Goal: Task Accomplishment & Management: Use online tool/utility

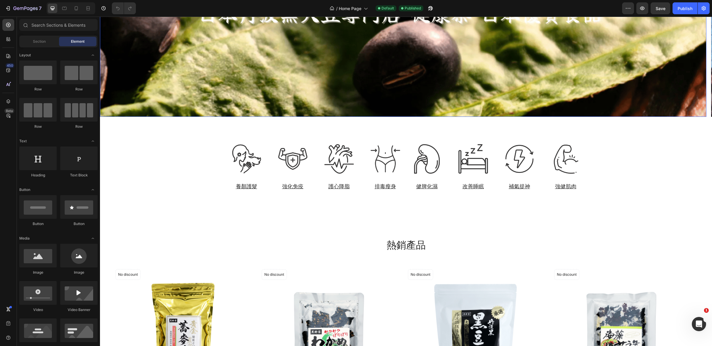
scroll to position [176, 0]
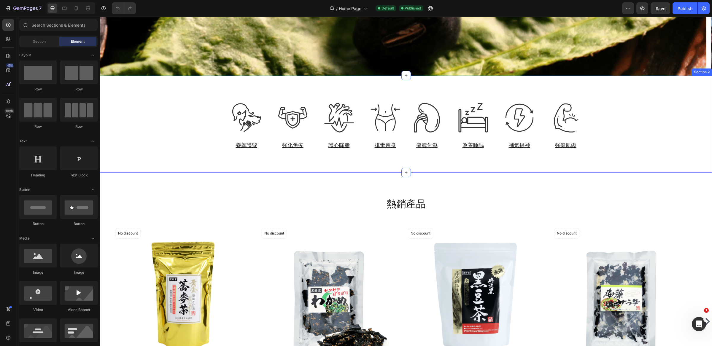
click at [159, 133] on div "Image 養顏護髮 Heading Image 強化免疫 Heading Image 護心降脂 Heading Image 排毒瘦身 Heading Row…" at bounding box center [405, 124] width 603 height 50
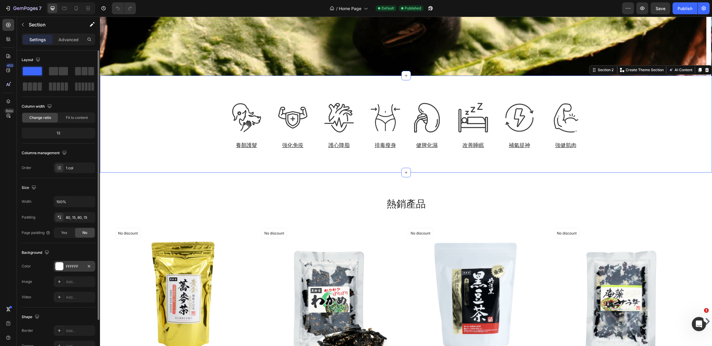
click at [73, 268] on div "FFFFFF" at bounding box center [74, 266] width 17 height 5
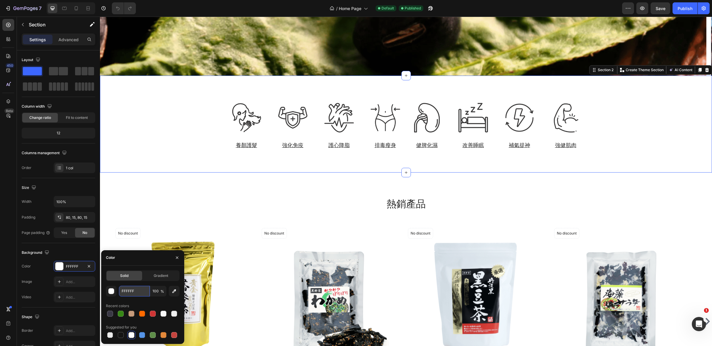
drag, startPoint x: 124, startPoint y: 292, endPoint x: 142, endPoint y: 292, distance: 18.4
click at [142, 292] on input "FFFFFF" at bounding box center [134, 291] width 31 height 11
type input "F8FAFF"
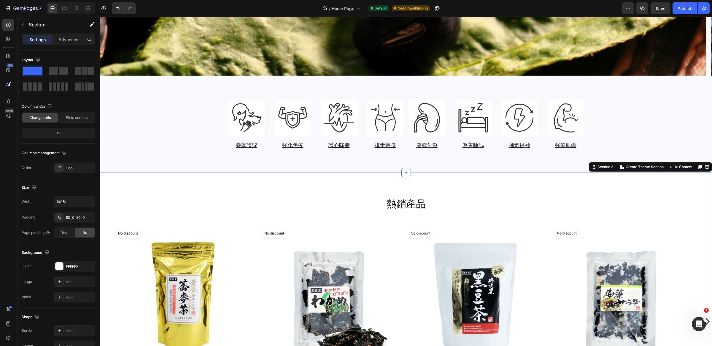
click at [168, 204] on div "熱銷產品 Heading Row Product Images No discount Not be displayed when published Pro…" at bounding box center [406, 321] width 612 height 250
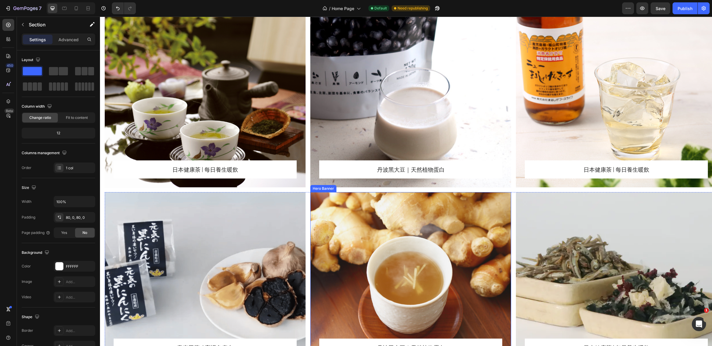
scroll to position [647, 0]
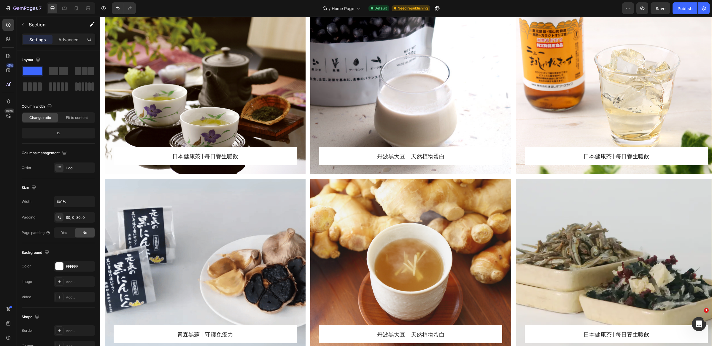
click at [305, 175] on div "日本健康茶 | 每日養生暖飲 Heading Row Row Hero Banner 丹波黑大豆｜天然植物蛋白 Heading Row Row Hero Ba…" at bounding box center [406, 177] width 612 height 352
click at [306, 175] on div "日本健康茶 | 每日養生暖飲 Heading Row Row Hero Banner 丹波黑大豆｜天然植物蛋白 Heading Row Row Hero Ba…" at bounding box center [406, 177] width 612 height 352
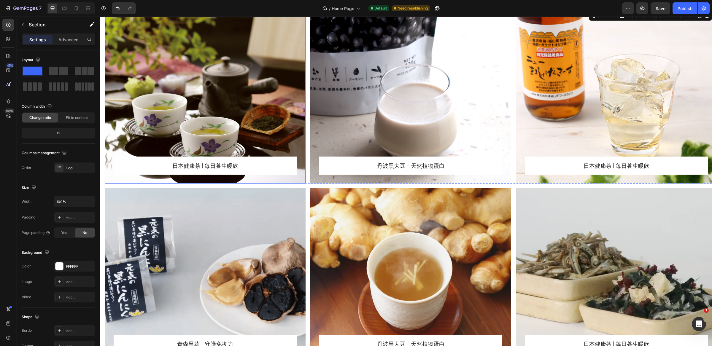
scroll to position [578, 0]
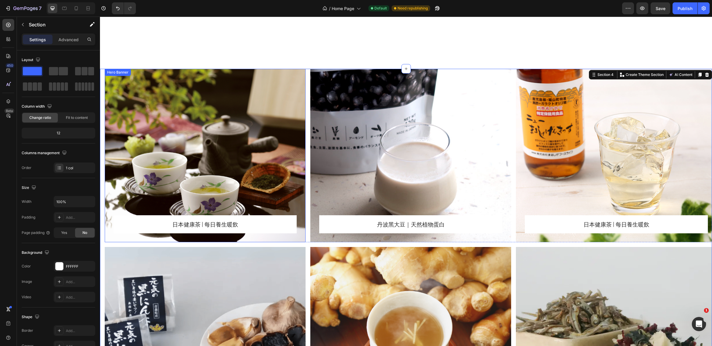
click at [151, 99] on div "Overlay" at bounding box center [205, 156] width 201 height 174
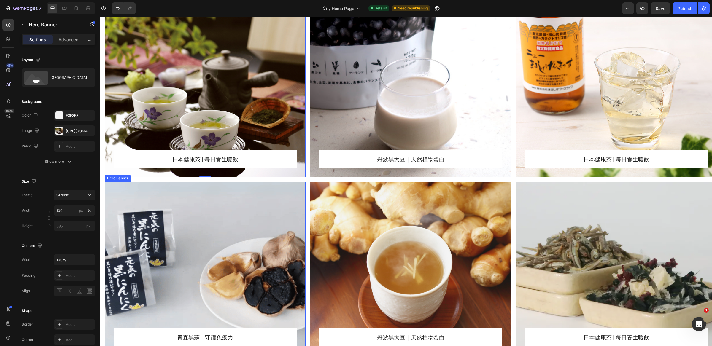
scroll to position [373, 0]
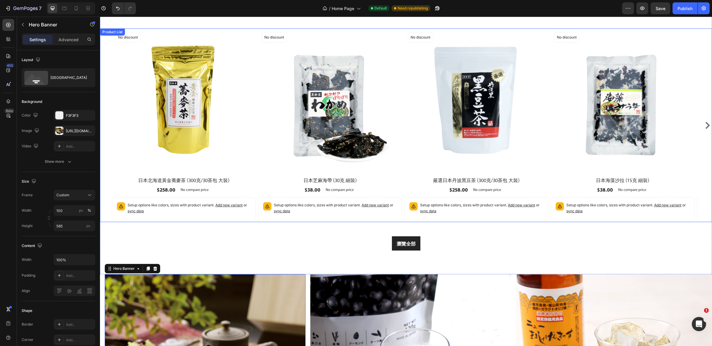
click at [101, 106] on div "Product Images No discount Not be displayed when published Product Badge Row 日本…" at bounding box center [406, 125] width 612 height 194
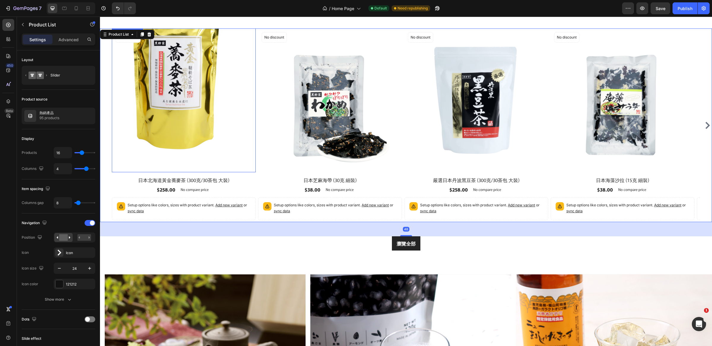
scroll to position [522, 0]
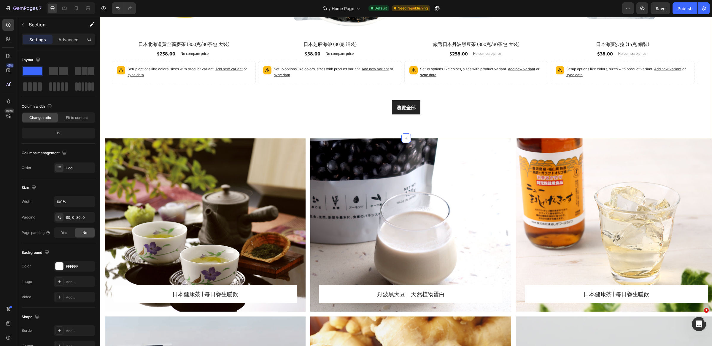
scroll to position [504, 0]
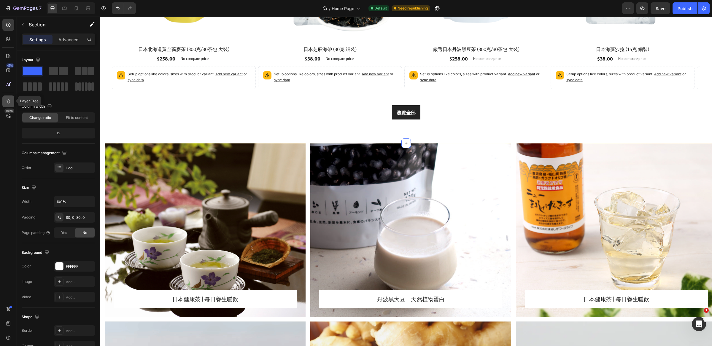
click at [10, 103] on icon at bounding box center [8, 101] width 6 height 6
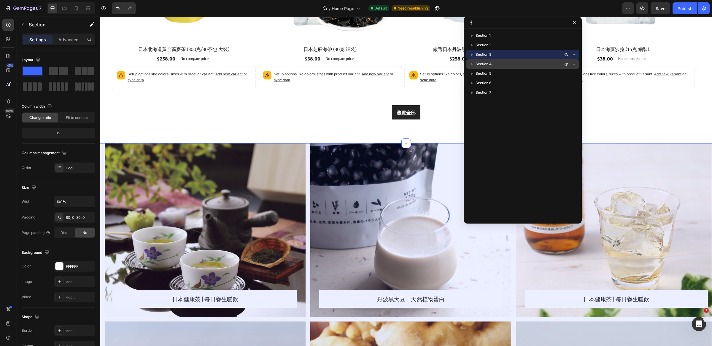
click at [494, 66] on p "Section 4" at bounding box center [519, 64] width 88 height 6
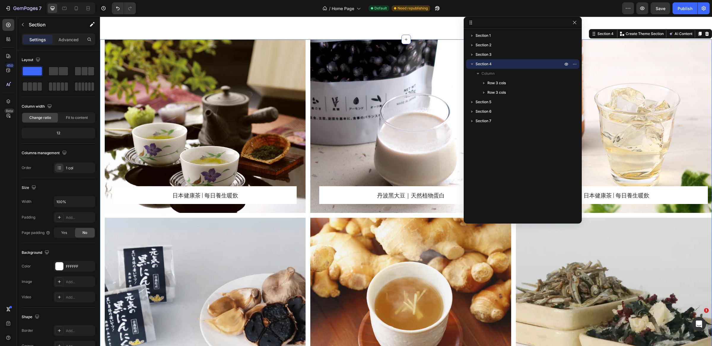
scroll to position [610, 0]
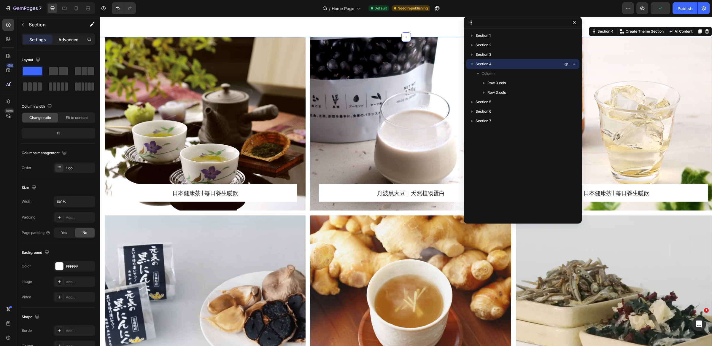
click at [69, 36] on p "Advanced" at bounding box center [68, 39] width 20 height 6
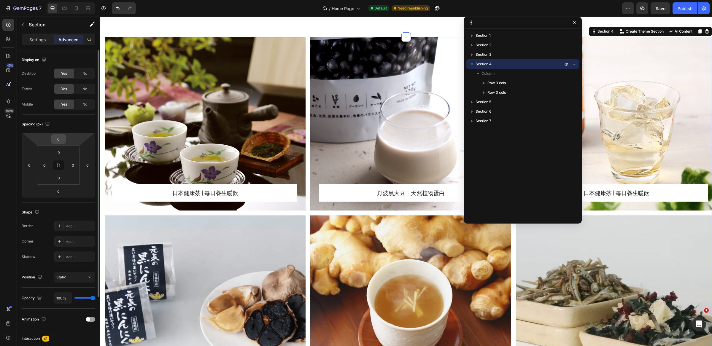
click at [59, 139] on input "0" at bounding box center [58, 139] width 12 height 9
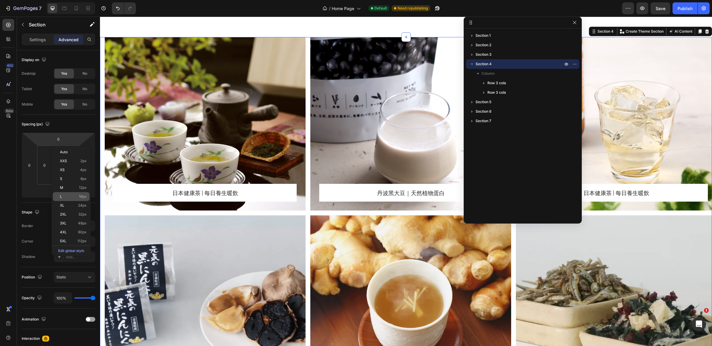
click at [76, 195] on p "L 16px" at bounding box center [73, 197] width 27 height 4
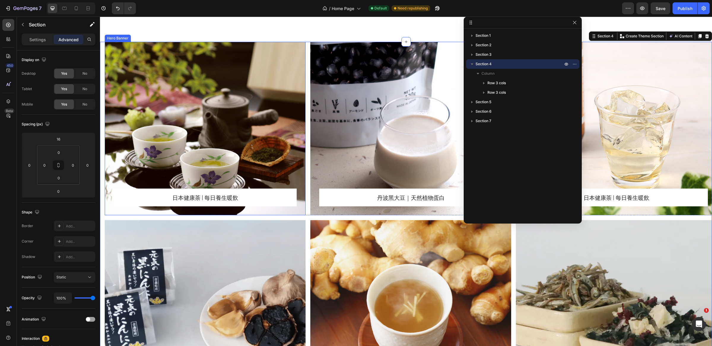
scroll to position [600, 0]
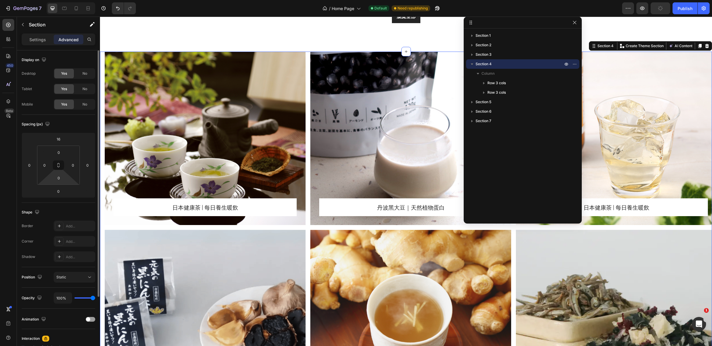
type input "0"
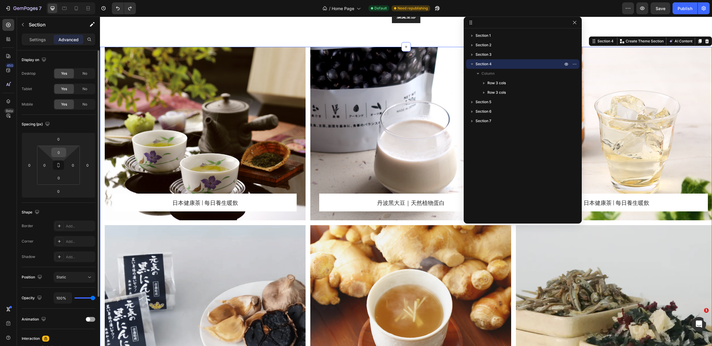
click at [60, 154] on input "0" at bounding box center [59, 152] width 12 height 9
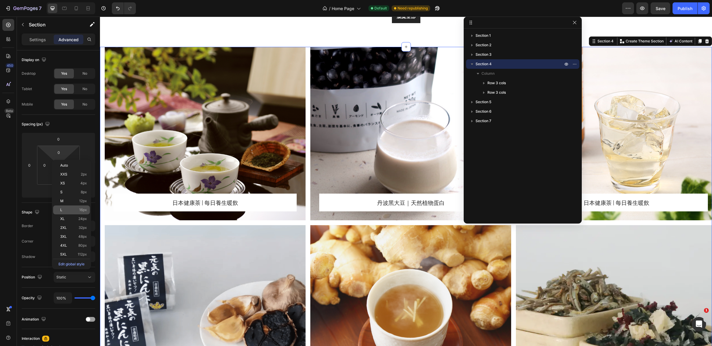
click at [84, 212] on div "L 16px" at bounding box center [71, 210] width 37 height 9
type input "16"
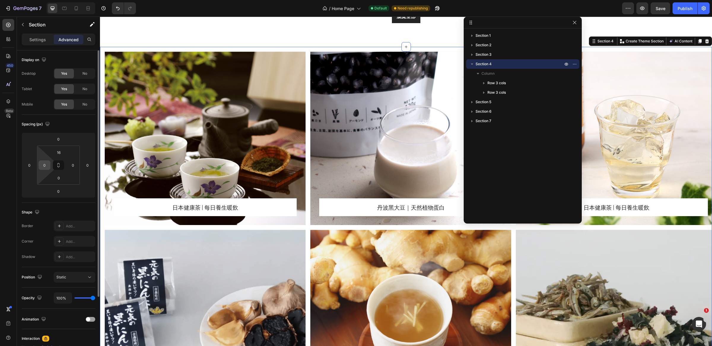
click at [47, 170] on div "0" at bounding box center [45, 164] width 12 height 9
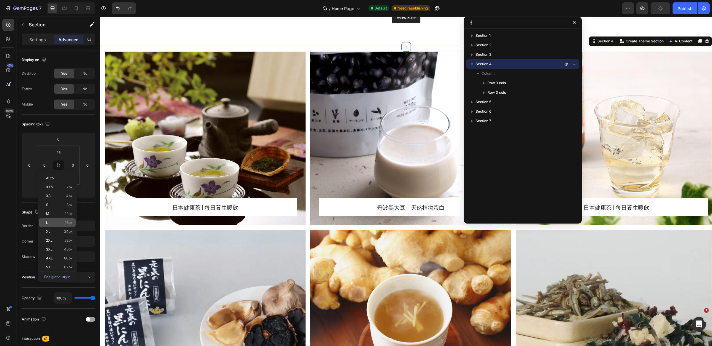
click at [62, 223] on p "L 16px" at bounding box center [59, 223] width 27 height 4
type input "16"
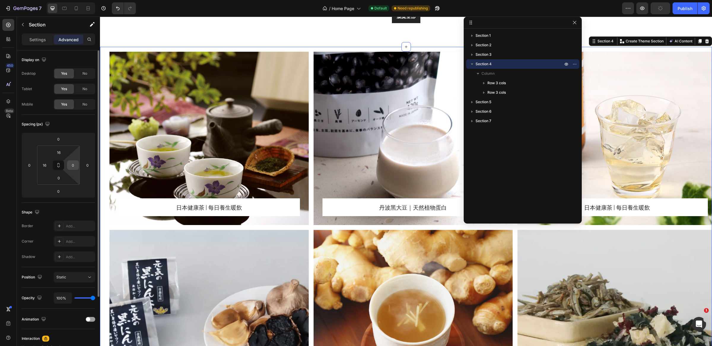
click at [74, 168] on input "0" at bounding box center [73, 165] width 9 height 9
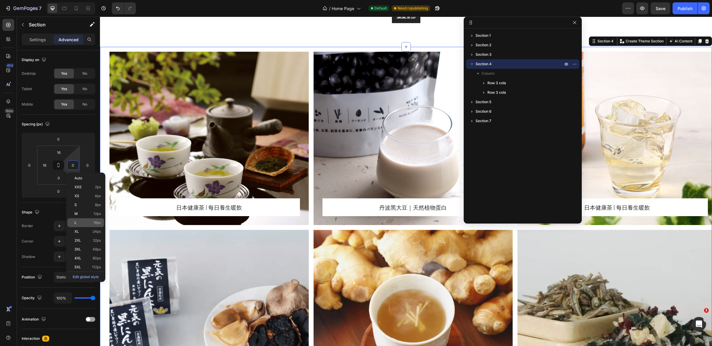
click at [81, 222] on p "L 16px" at bounding box center [87, 223] width 27 height 4
type input "16"
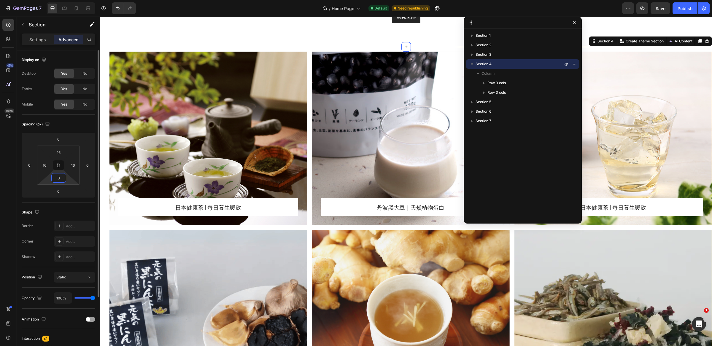
click at [62, 179] on input "0" at bounding box center [59, 178] width 12 height 9
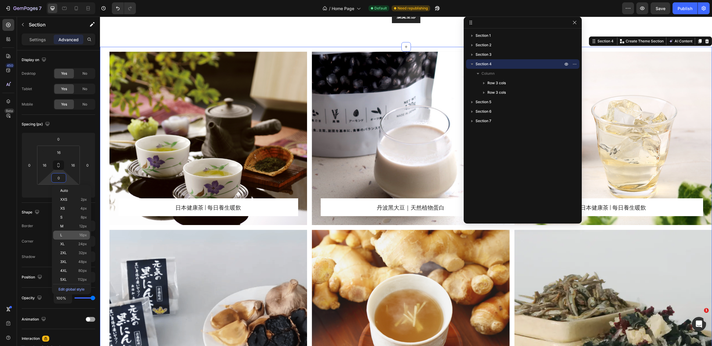
click at [78, 234] on p "L 16px" at bounding box center [73, 235] width 27 height 4
type input "16"
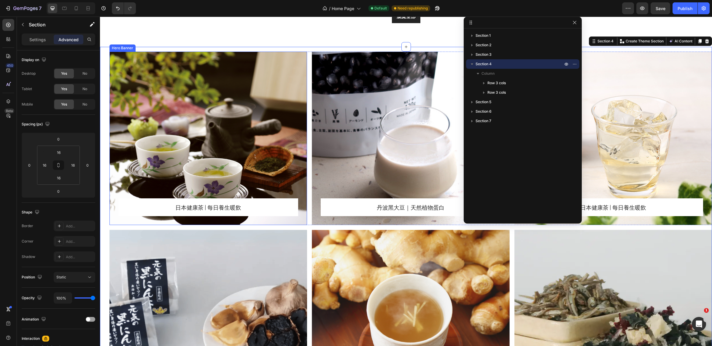
click at [147, 159] on div "Overlay" at bounding box center [208, 139] width 198 height 174
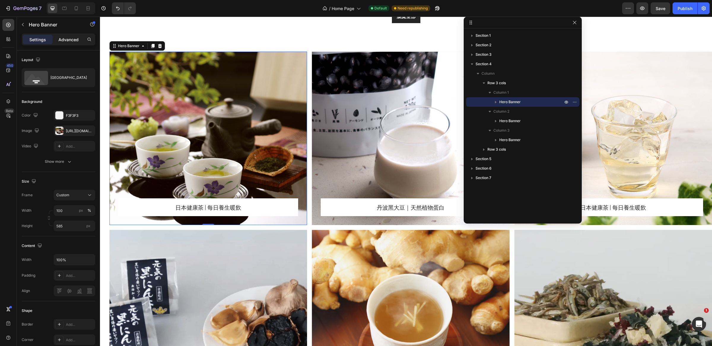
click at [71, 38] on p "Advanced" at bounding box center [68, 39] width 20 height 6
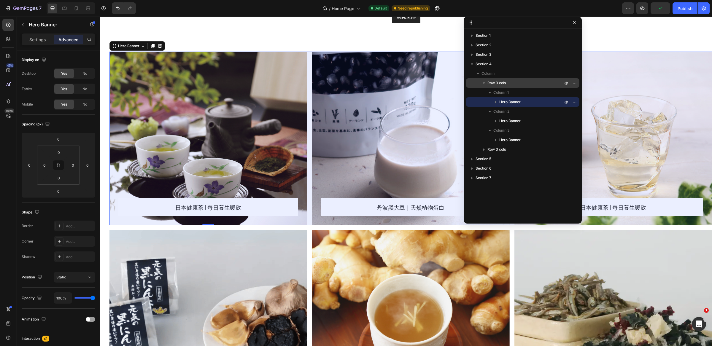
click at [509, 82] on p "Row 3 cols" at bounding box center [525, 83] width 77 height 6
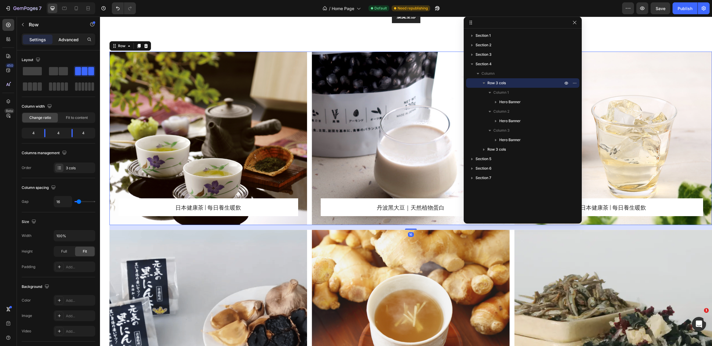
click at [71, 38] on p "Advanced" at bounding box center [68, 39] width 20 height 6
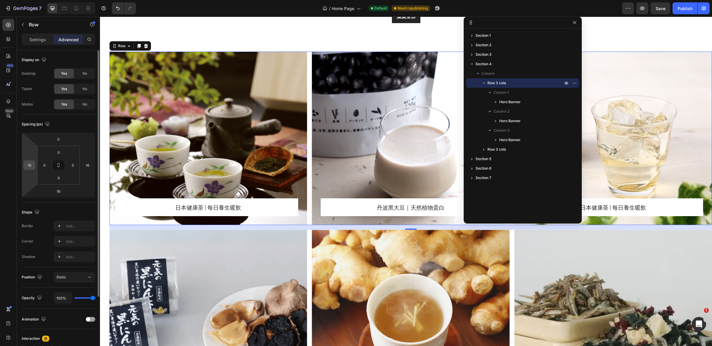
click at [31, 165] on input "16" at bounding box center [29, 165] width 9 height 9
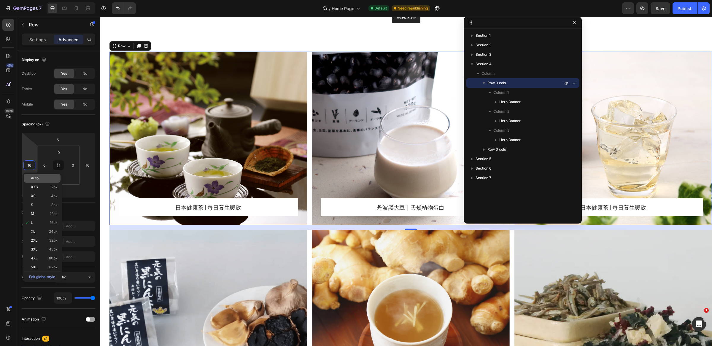
click at [44, 181] on div "Auto" at bounding box center [42, 178] width 37 height 9
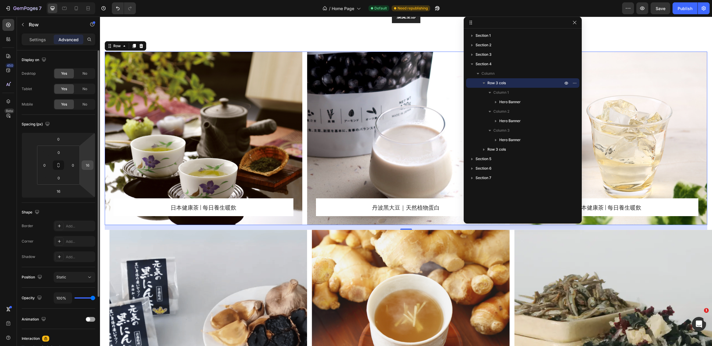
click at [89, 165] on input "16" at bounding box center [87, 165] width 9 height 9
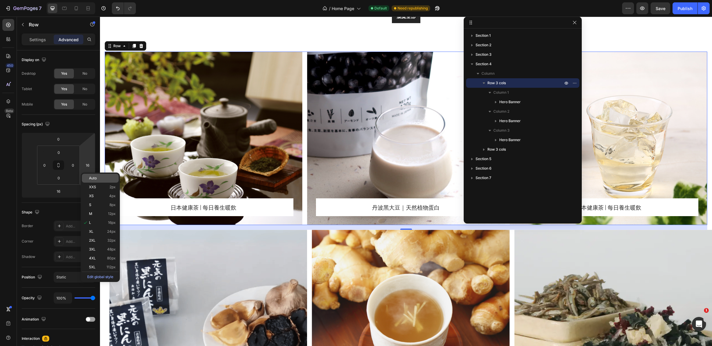
click at [106, 179] on p "Auto" at bounding box center [102, 178] width 27 height 4
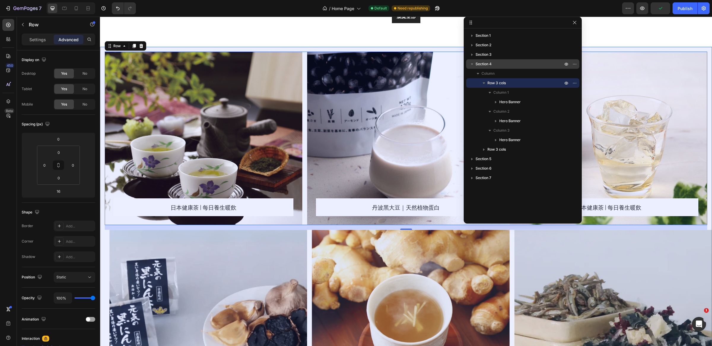
click at [500, 63] on p "Section 4" at bounding box center [519, 64] width 88 height 6
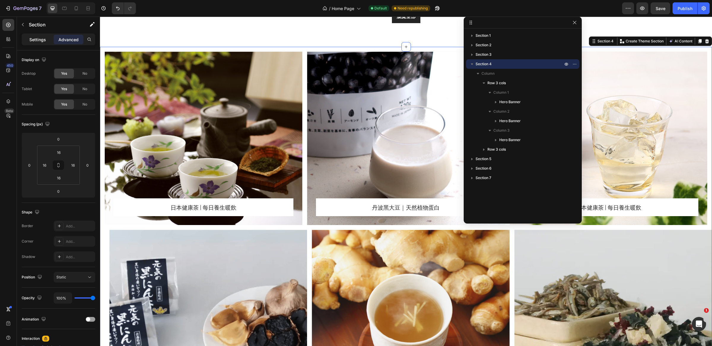
click at [33, 42] on p "Settings" at bounding box center [37, 39] width 17 height 6
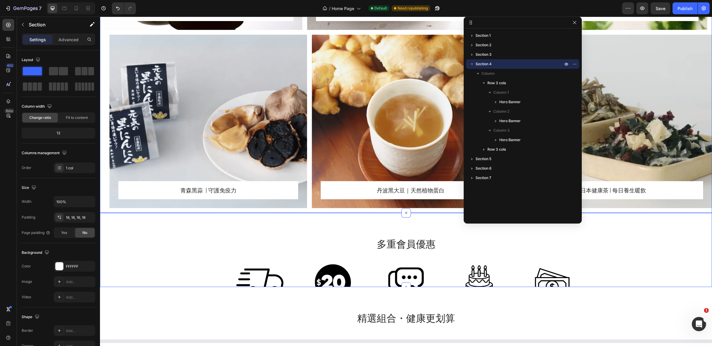
scroll to position [800, 0]
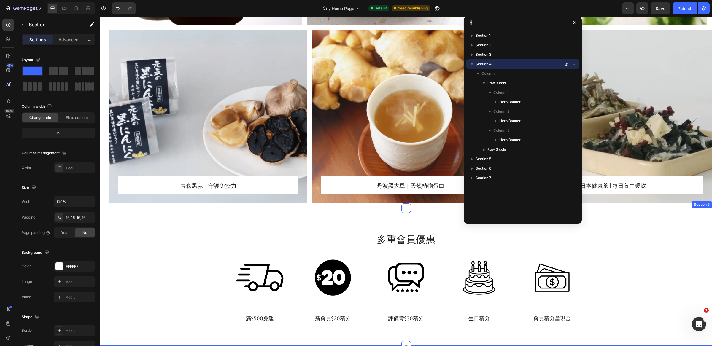
click at [249, 233] on h2 "多重會員優惠" at bounding box center [406, 239] width 356 height 14
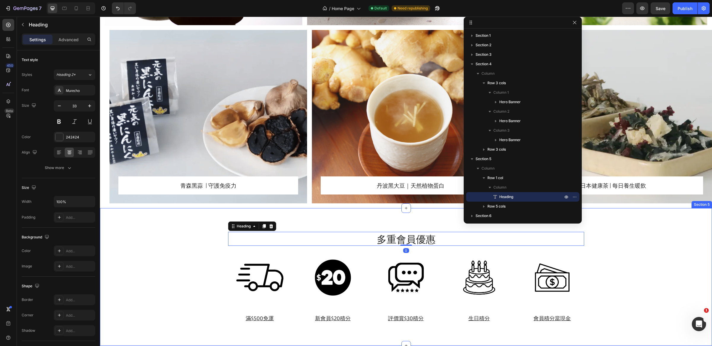
click at [238, 219] on div "多重會員優惠 Heading 0 Row Image 滿$500免運 Heading Image 新會員$20積分 Heading Image 評價賞$30積…" at bounding box center [406, 277] width 612 height 138
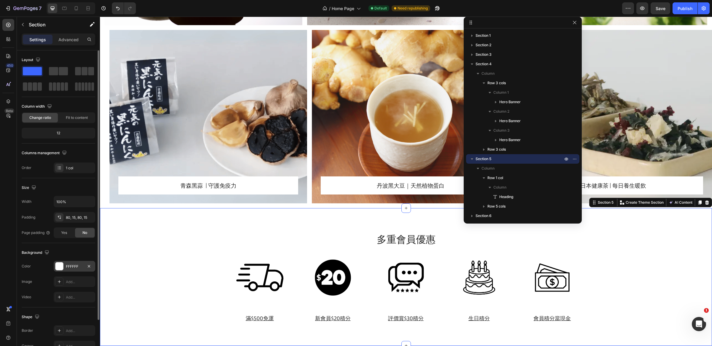
click at [74, 267] on div "FFFFFF" at bounding box center [74, 266] width 17 height 5
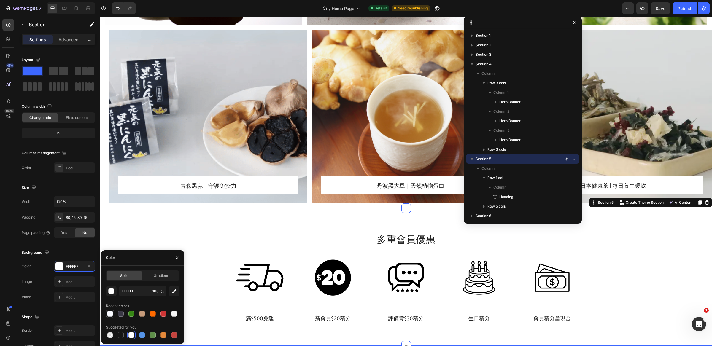
click at [111, 316] on div at bounding box center [110, 314] width 6 height 6
type input "F8FAFF"
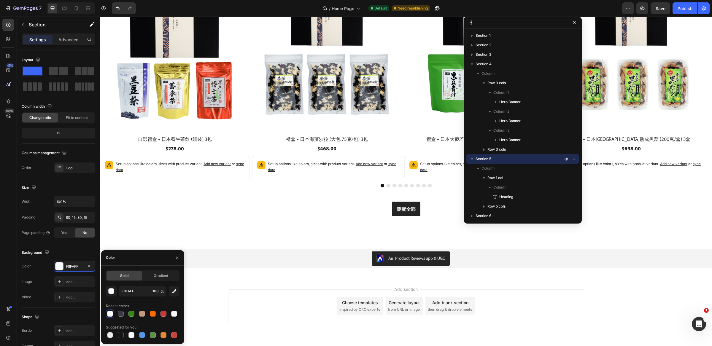
scroll to position [1234, 0]
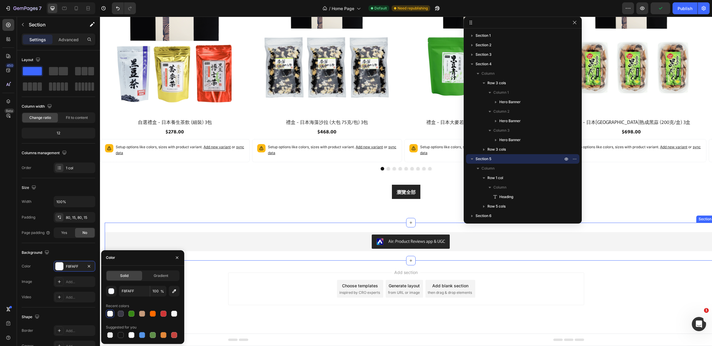
click at [326, 227] on div "Air: Product Reviews app & UGC Air: Product Reviews app & UGC Section 7" at bounding box center [411, 242] width 612 height 38
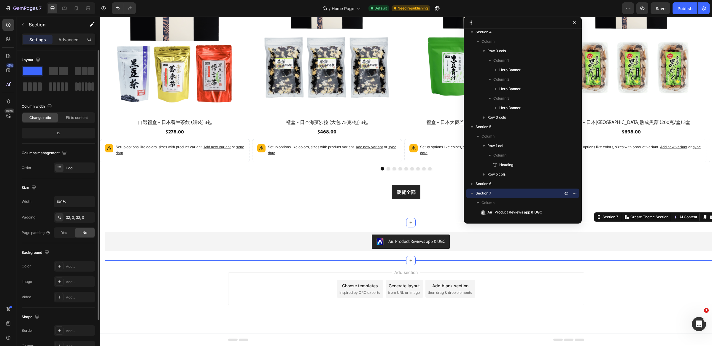
scroll to position [50, 0]
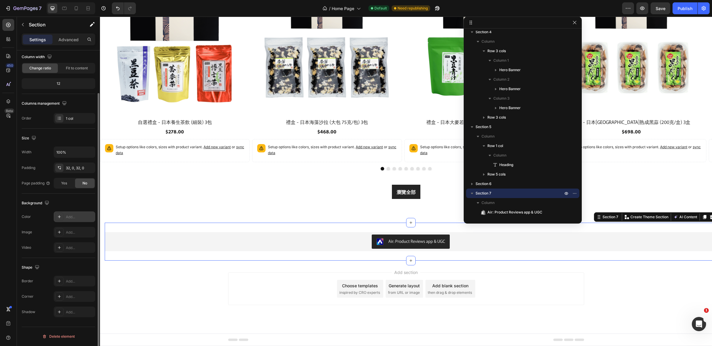
click at [68, 221] on div "Add..." at bounding box center [75, 216] width 42 height 11
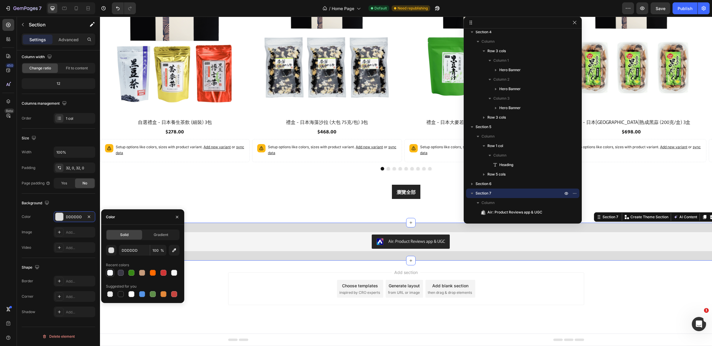
click at [111, 274] on div at bounding box center [110, 273] width 6 height 6
type input "F8FAFF"
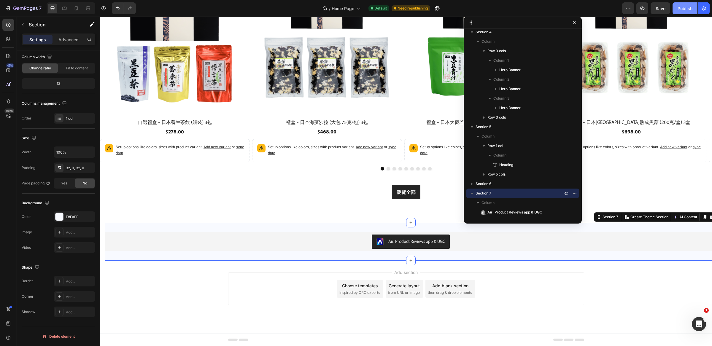
click at [674, 7] on button "Publish" at bounding box center [684, 8] width 25 height 12
click at [67, 12] on div at bounding box center [64, 8] width 9 height 9
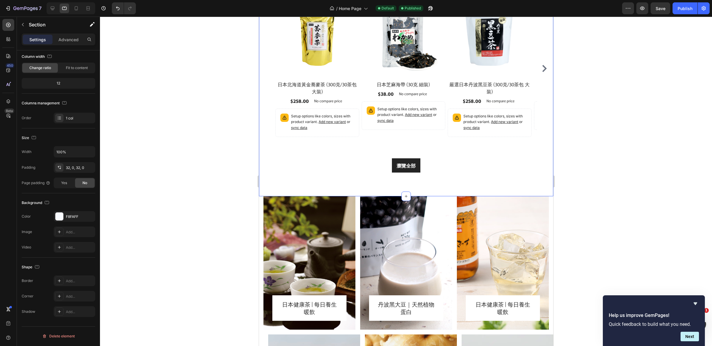
scroll to position [432, 0]
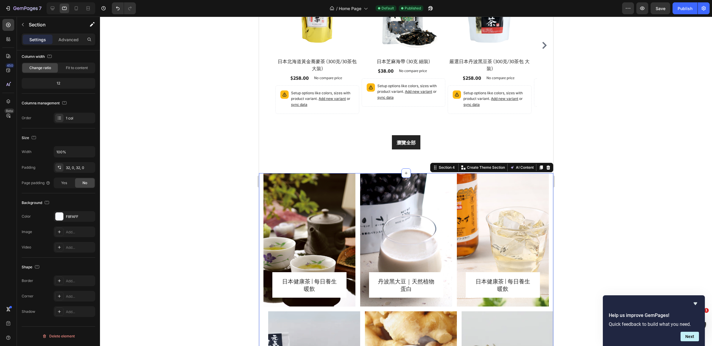
click at [260, 184] on div "日本健康茶 | 每日養生暖飲 Heading Row Row Hero Banner 丹波黑大豆｜天然植物蛋白 Heading Row Row Hero Ba…" at bounding box center [406, 309] width 294 height 272
click at [10, 101] on icon at bounding box center [8, 101] width 6 height 6
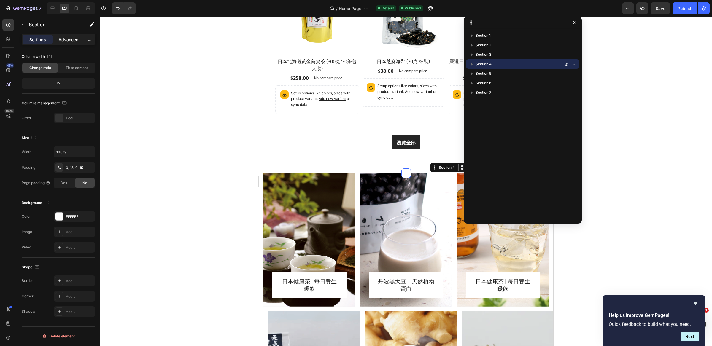
click at [65, 41] on p "Advanced" at bounding box center [68, 39] width 20 height 6
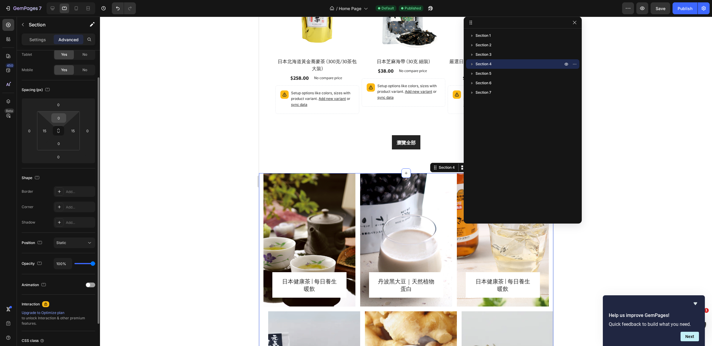
click at [59, 116] on input "0" at bounding box center [59, 118] width 12 height 9
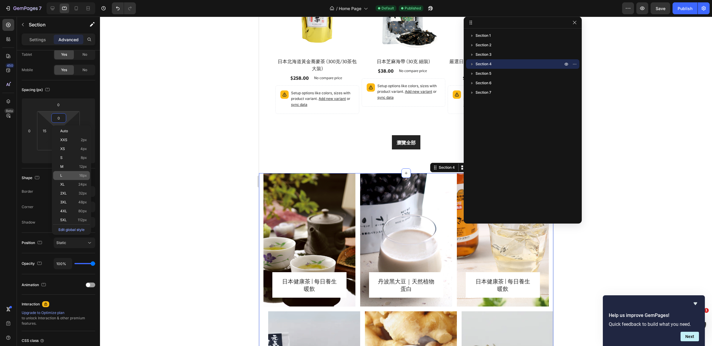
click at [74, 176] on p "L 16px" at bounding box center [73, 176] width 27 height 4
type input "16"
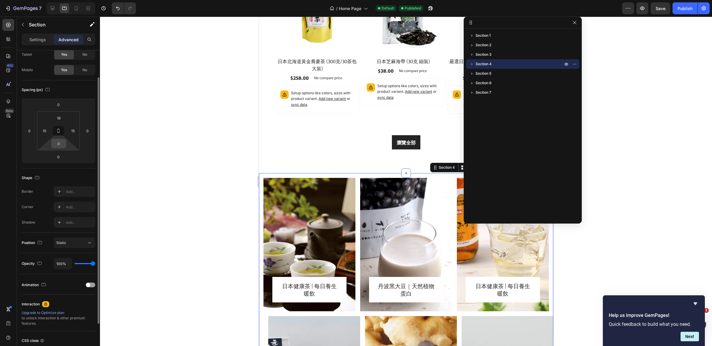
click at [60, 146] on input "0" at bounding box center [59, 143] width 12 height 9
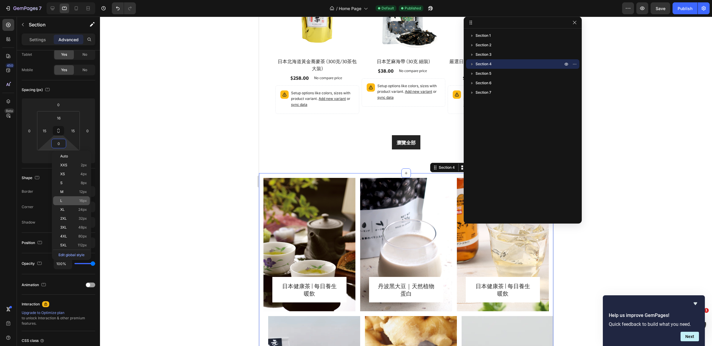
click at [76, 201] on p "L 16px" at bounding box center [73, 201] width 27 height 4
type input "16"
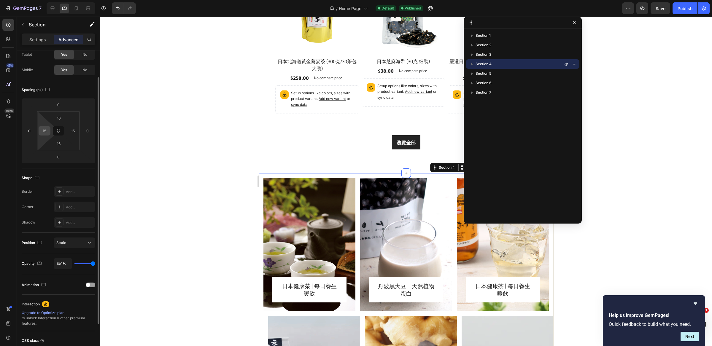
click at [46, 131] on input "15" at bounding box center [44, 130] width 9 height 9
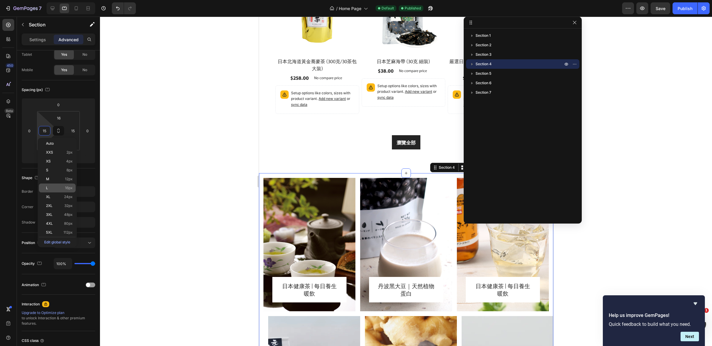
click at [70, 187] on span "16px" at bounding box center [69, 188] width 8 height 4
type input "16"
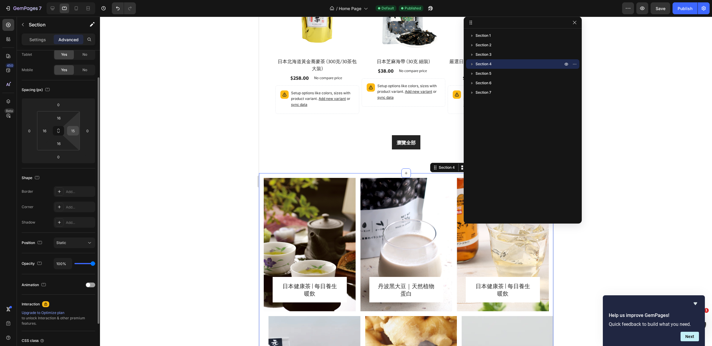
click at [75, 130] on input "15" at bounding box center [73, 130] width 9 height 9
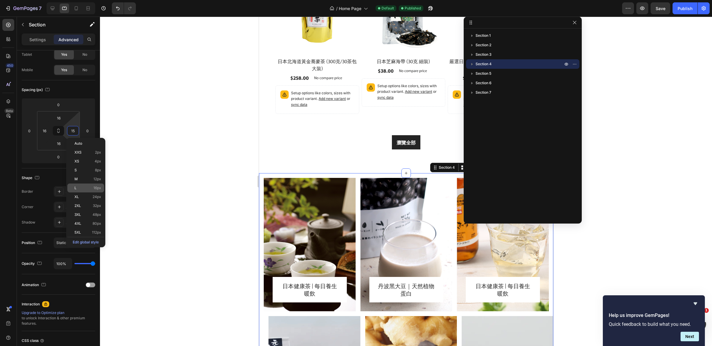
click at [87, 189] on p "L 16px" at bounding box center [87, 188] width 27 height 4
type input "16"
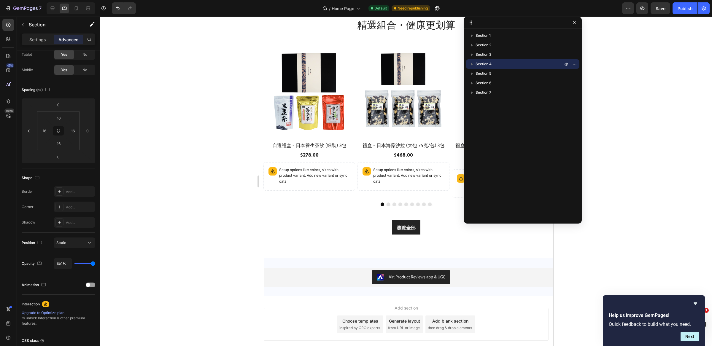
scroll to position [1064, 0]
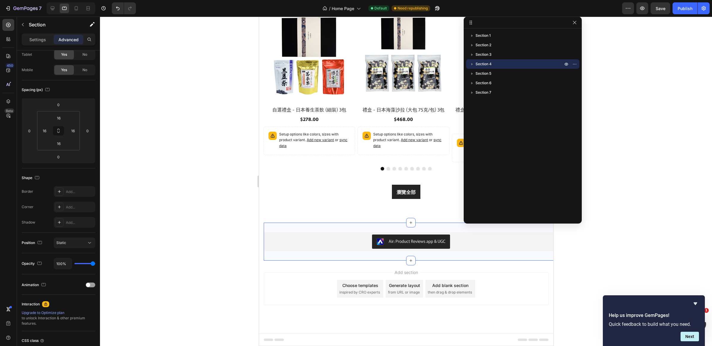
click at [273, 225] on div "Air: Product Reviews app & UGC Air: Product Reviews app & UGC Section 7" at bounding box center [410, 242] width 294 height 38
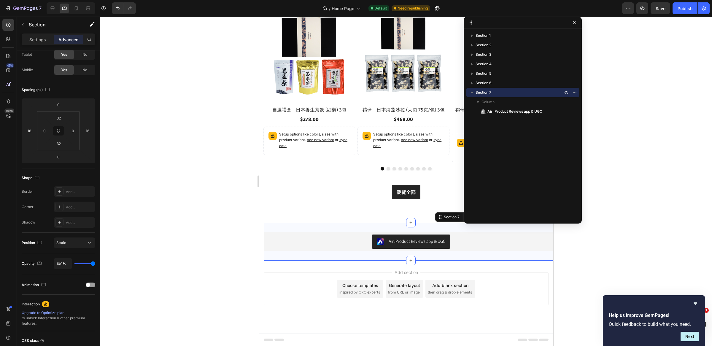
click at [489, 90] on span "Section 7" at bounding box center [483, 93] width 16 height 6
click at [44, 134] on input "0" at bounding box center [44, 130] width 9 height 9
click at [63, 189] on p "L 16px" at bounding box center [59, 188] width 27 height 4
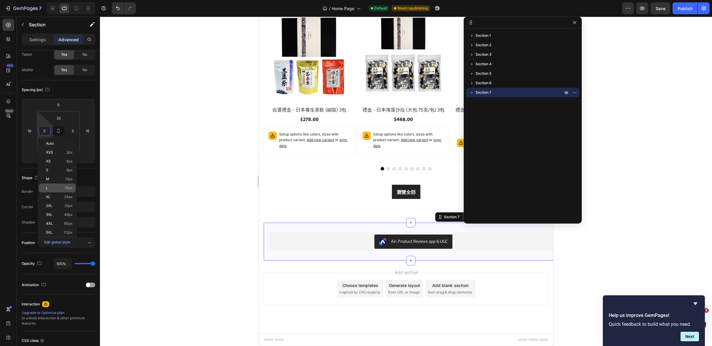
type input "16"
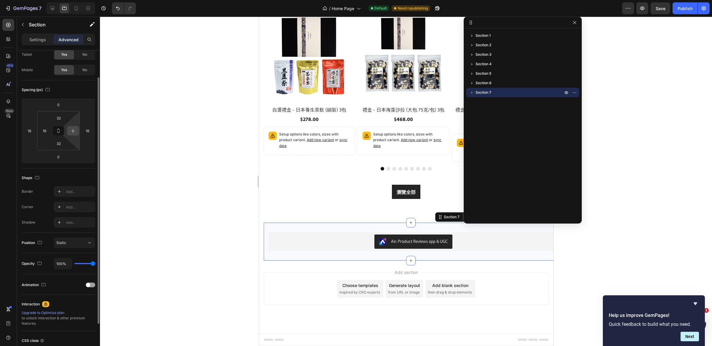
click at [74, 133] on input "0" at bounding box center [73, 130] width 9 height 9
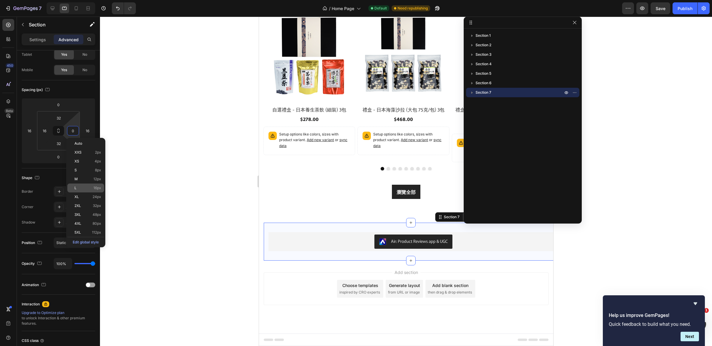
click at [84, 185] on div "L 16px" at bounding box center [85, 188] width 37 height 9
type input "16"
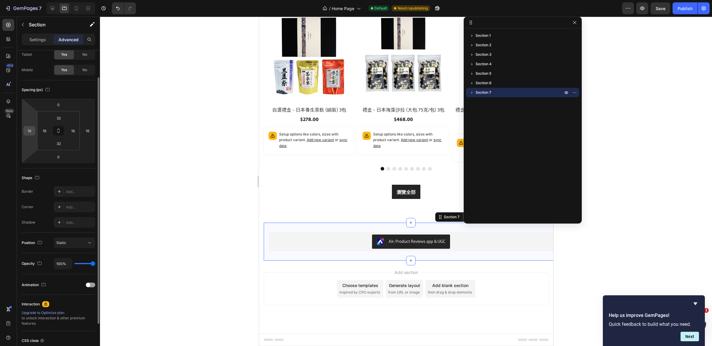
click at [29, 133] on input "16" at bounding box center [29, 130] width 9 height 9
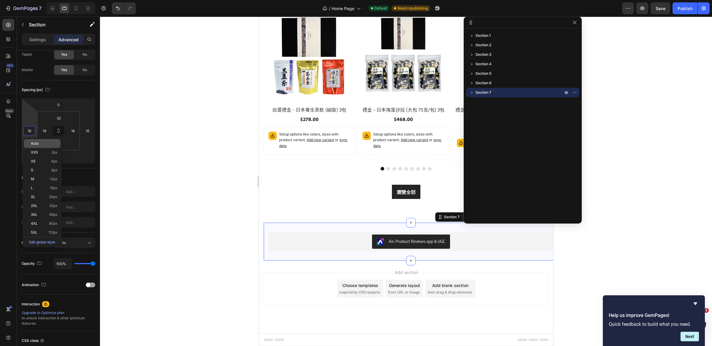
click at [41, 146] on div "Auto" at bounding box center [42, 143] width 37 height 9
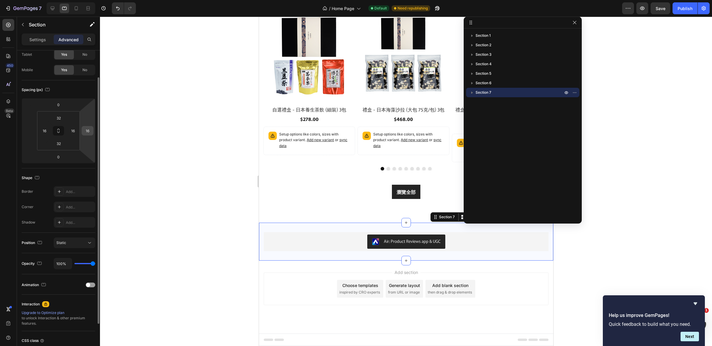
click at [88, 128] on input "16" at bounding box center [87, 130] width 9 height 9
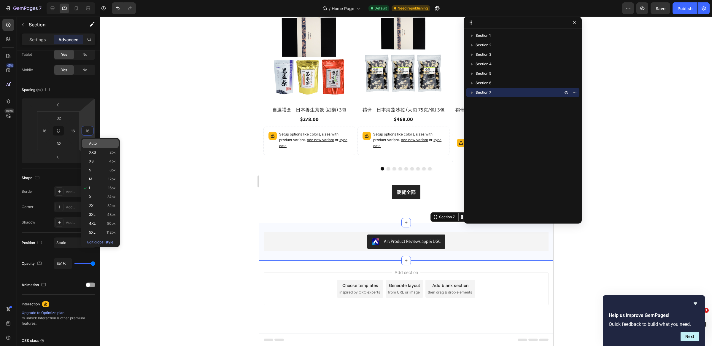
click at [99, 144] on p "Auto" at bounding box center [102, 143] width 27 height 4
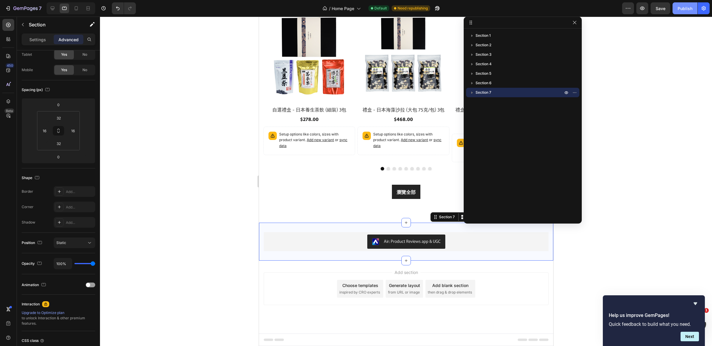
click at [685, 10] on div "Publish" at bounding box center [684, 8] width 15 height 6
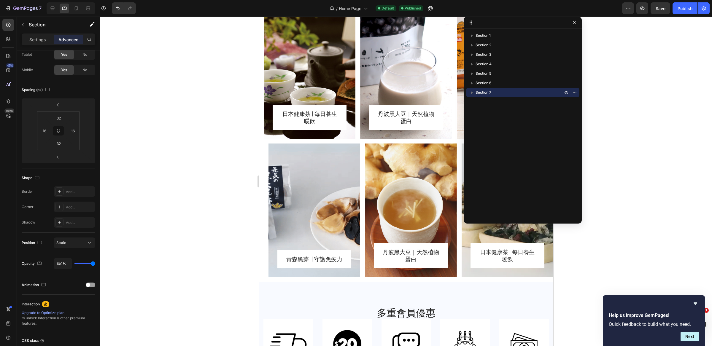
scroll to position [523, 0]
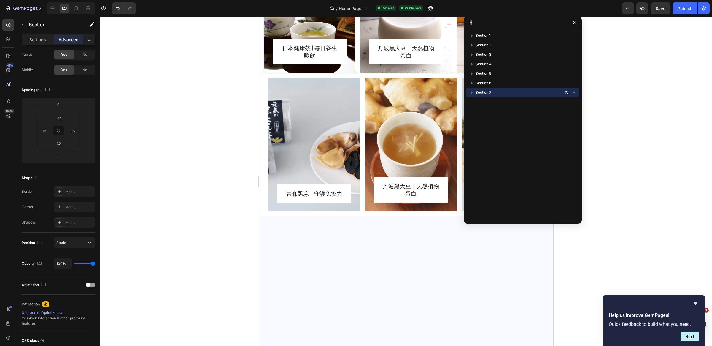
click at [343, 106] on div "Overlay" at bounding box center [314, 144] width 92 height 133
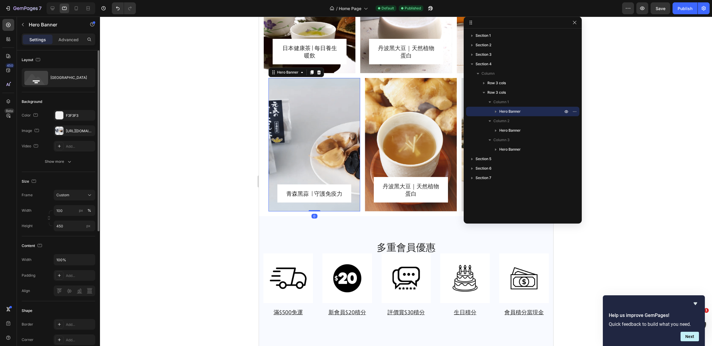
scroll to position [458, 0]
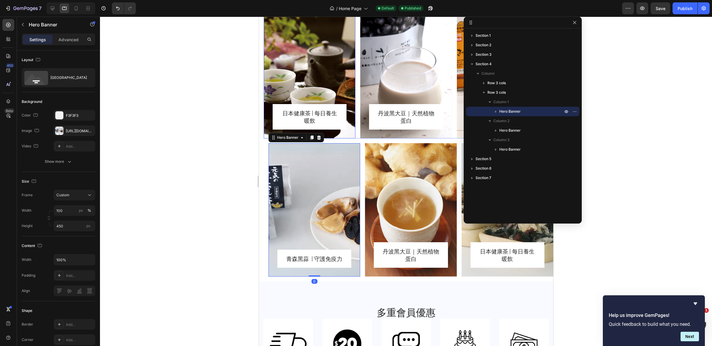
click at [344, 83] on div "Overlay" at bounding box center [309, 71] width 92 height 133
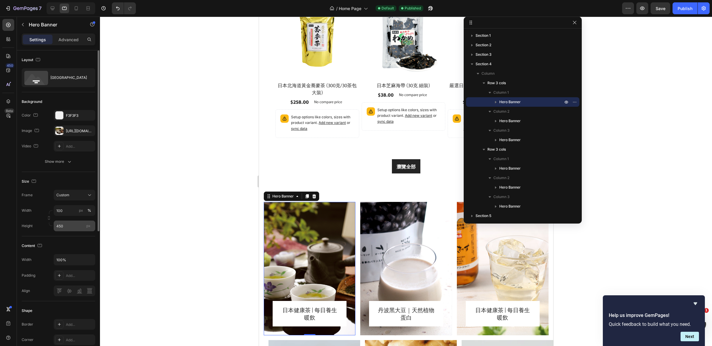
click at [87, 226] on span "px" at bounding box center [88, 226] width 4 height 4
click at [87, 226] on input "450" at bounding box center [75, 226] width 42 height 11
click at [89, 227] on span "px" at bounding box center [88, 226] width 4 height 4
click at [89, 227] on input "450" at bounding box center [75, 226] width 42 height 11
click at [88, 228] on span "px" at bounding box center [88, 226] width 4 height 4
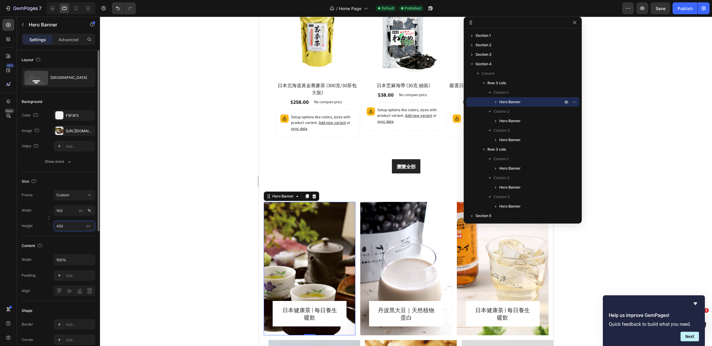
click at [88, 228] on input "450" at bounding box center [75, 226] width 42 height 11
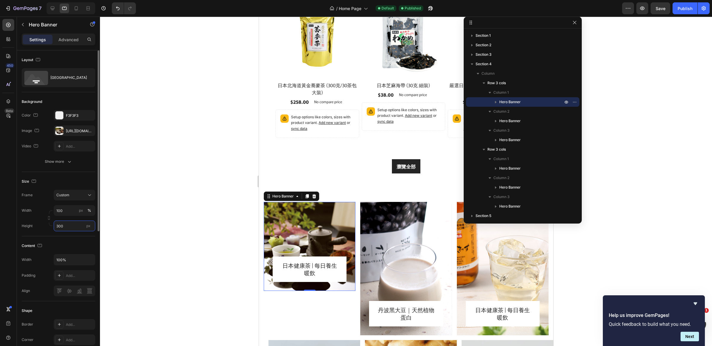
click at [66, 225] on input "300" at bounding box center [75, 226] width 42 height 11
click at [70, 238] on span "Fit content" at bounding box center [65, 240] width 18 height 5
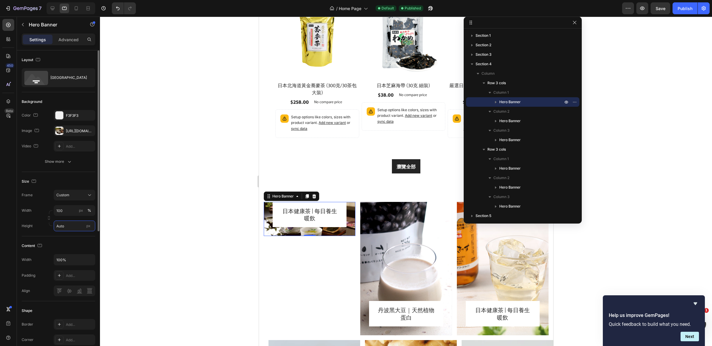
click at [69, 226] on input "Auto" at bounding box center [75, 226] width 42 height 11
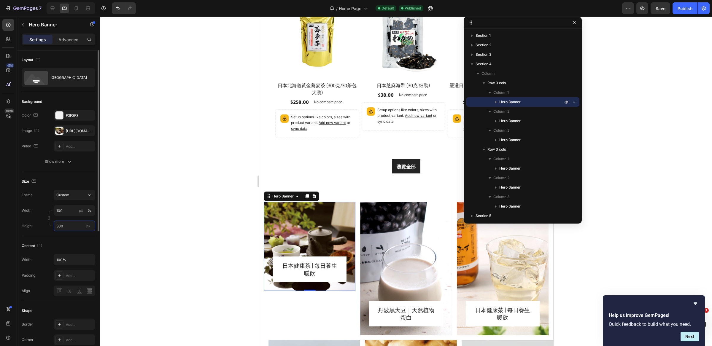
type input "300"
click at [399, 215] on div "Overlay" at bounding box center [406, 268] width 92 height 133
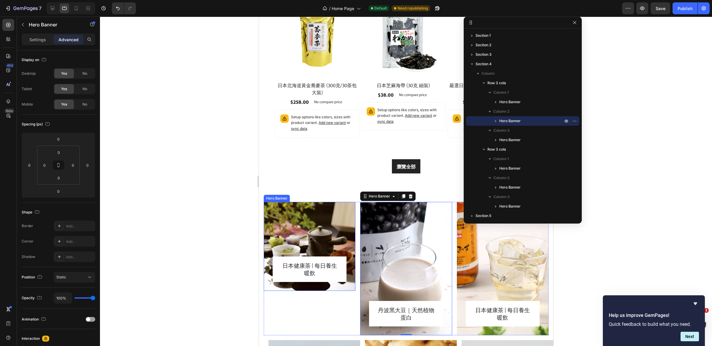
click at [269, 223] on div "Overlay" at bounding box center [309, 246] width 92 height 89
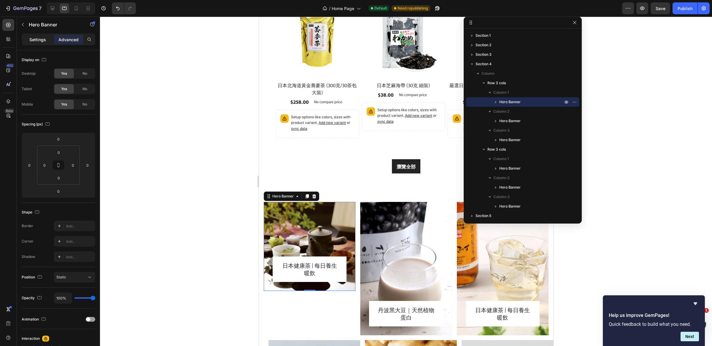
click at [37, 42] on p "Settings" at bounding box center [37, 39] width 17 height 6
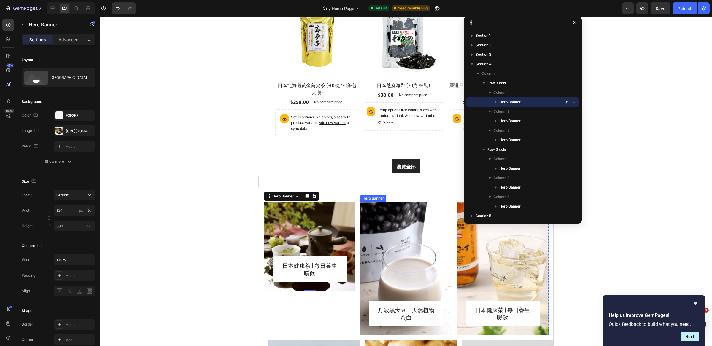
click at [432, 207] on div "Overlay" at bounding box center [406, 268] width 92 height 133
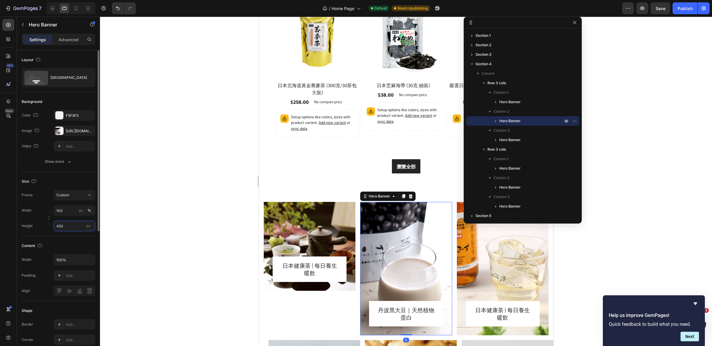
click at [69, 226] on input "450" at bounding box center [75, 226] width 42 height 11
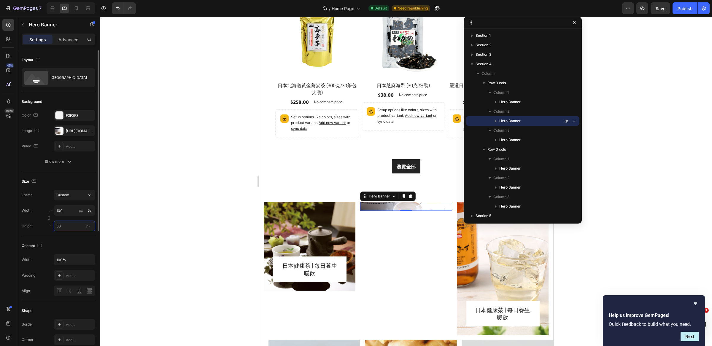
type input "300"
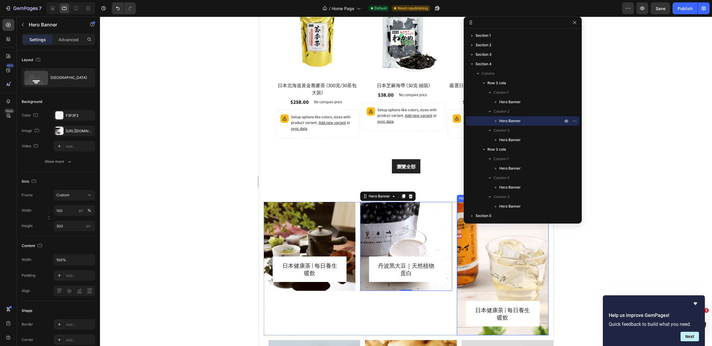
drag, startPoint x: 479, startPoint y: 239, endPoint x: 468, endPoint y: 240, distance: 11.3
click at [479, 239] on div "Overlay" at bounding box center [502, 268] width 92 height 133
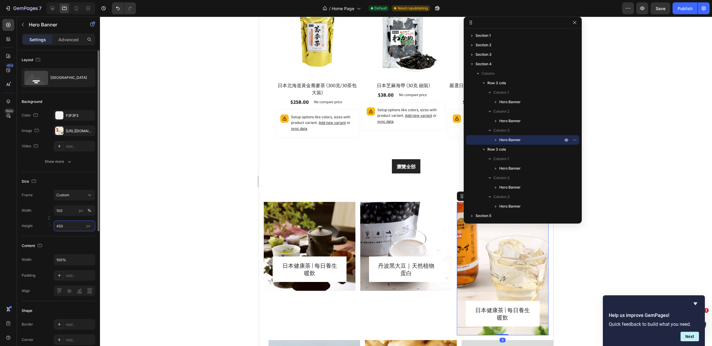
click at [70, 227] on input "450" at bounding box center [75, 226] width 42 height 11
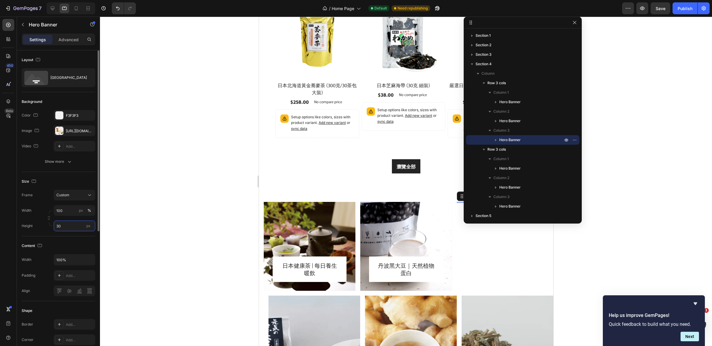
type input "300"
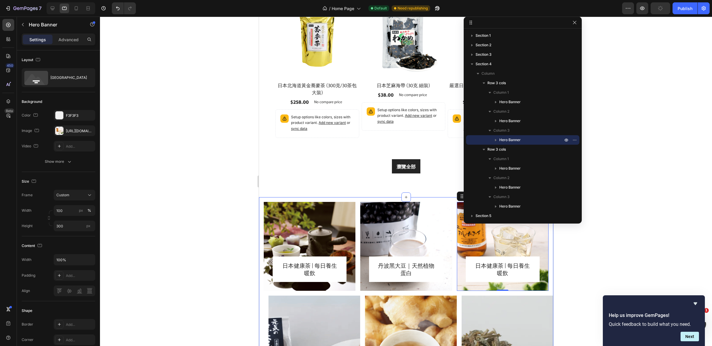
click at [604, 269] on div at bounding box center [406, 182] width 612 height 330
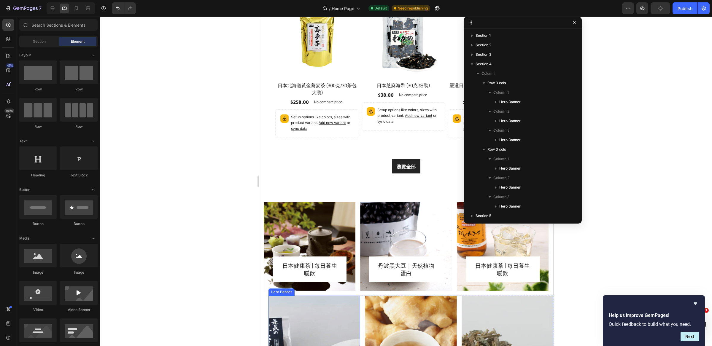
scroll to position [431, 0]
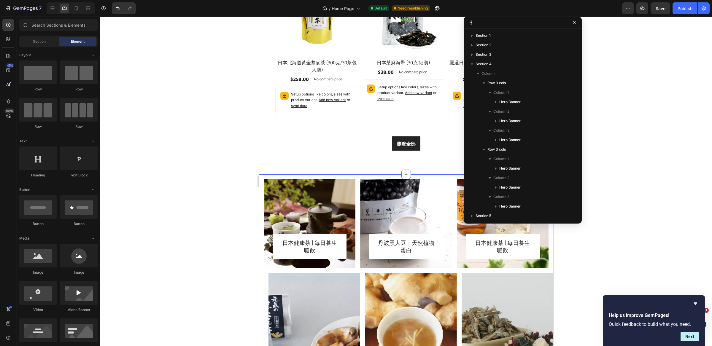
click at [281, 174] on div "日本健康茶 | 每日養生暖飲 Heading Row Row Hero Banner 丹波黑大豆｜天然植物蛋白 Heading Row Row Hero Ba…" at bounding box center [406, 292] width 294 height 237
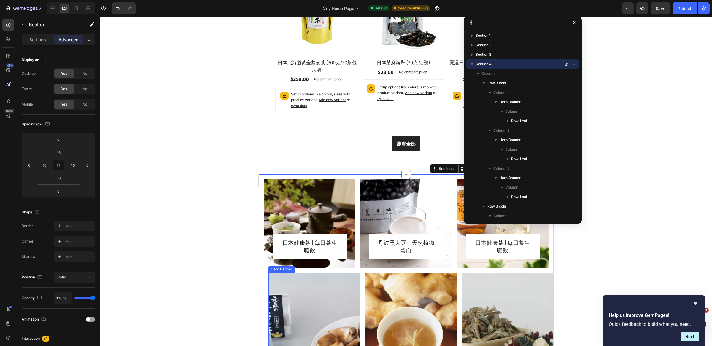
click at [297, 291] on div "Overlay" at bounding box center [314, 339] width 92 height 133
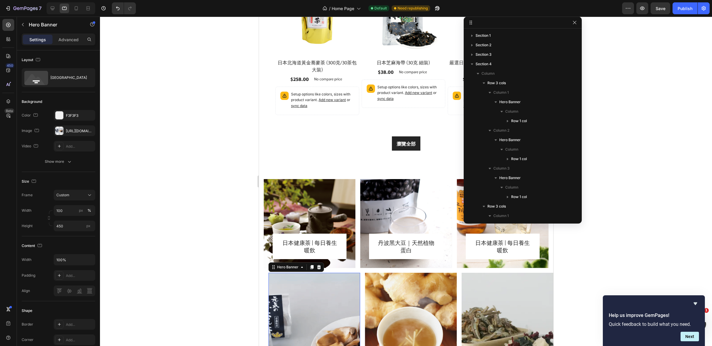
scroll to position [121, 0]
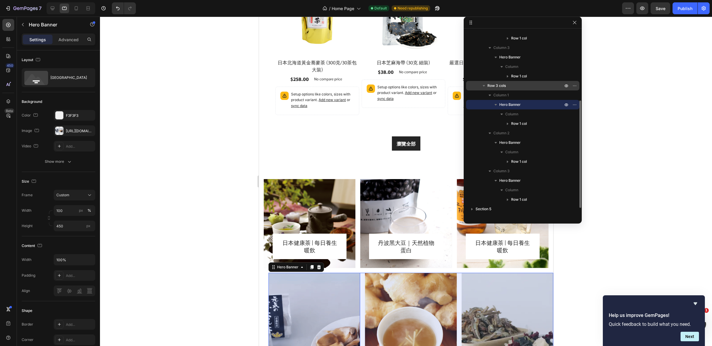
click at [501, 87] on span "Row 3 cols" at bounding box center [496, 86] width 18 height 6
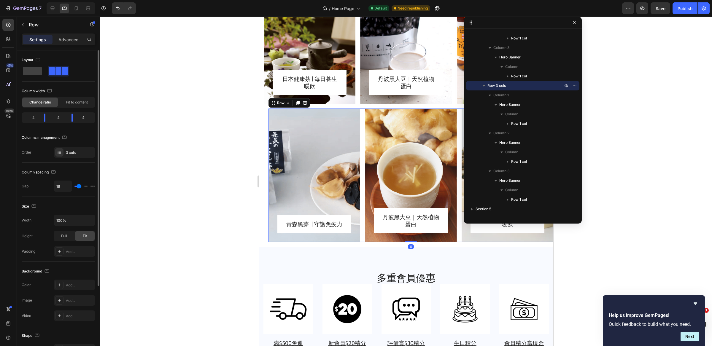
scroll to position [666, 0]
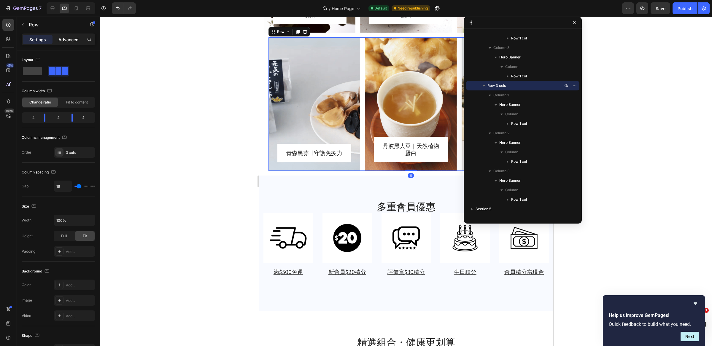
click at [74, 34] on div "Settings Advanced" at bounding box center [59, 40] width 74 height 12
click at [73, 44] on div "Settings Advanced" at bounding box center [59, 40] width 74 height 12
click at [73, 44] on div "Advanced" at bounding box center [69, 39] width 30 height 9
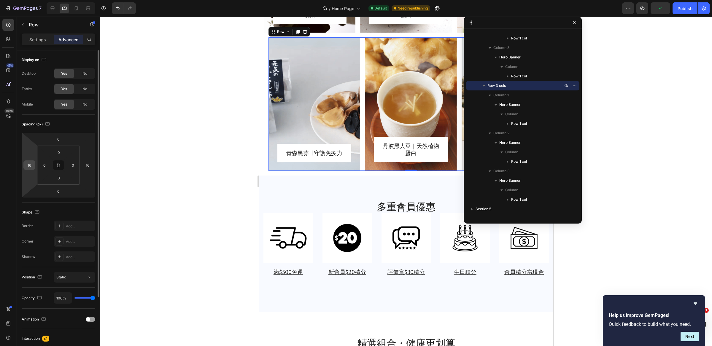
click at [31, 168] on input "16" at bounding box center [29, 165] width 9 height 9
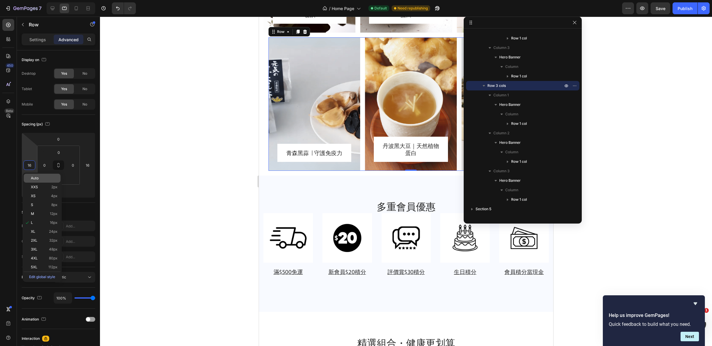
click at [40, 178] on p "Auto" at bounding box center [44, 178] width 27 height 4
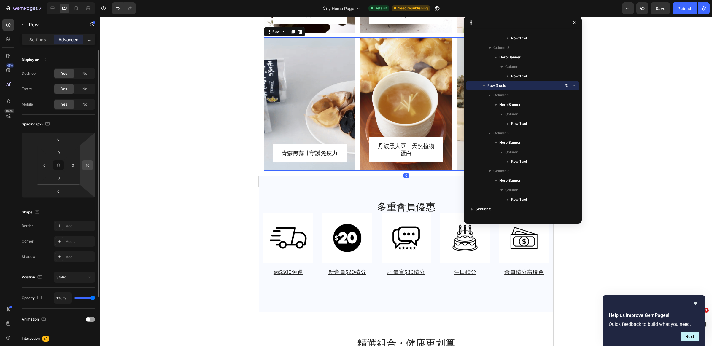
click at [87, 168] on input "16" at bounding box center [87, 165] width 9 height 9
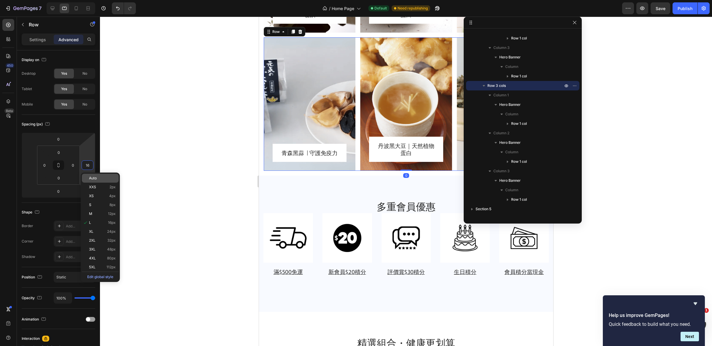
click at [98, 179] on p "Auto" at bounding box center [102, 178] width 27 height 4
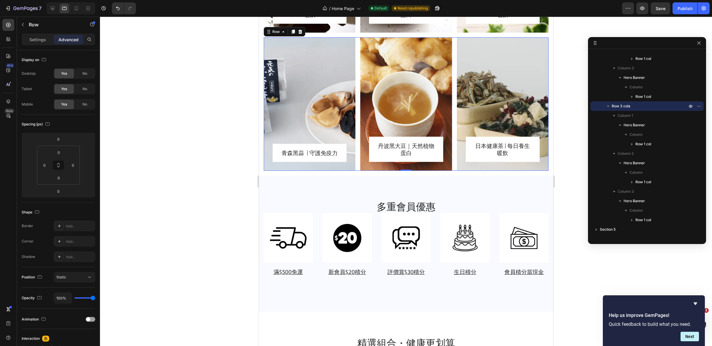
drag, startPoint x: 484, startPoint y: 24, endPoint x: 619, endPoint y: 44, distance: 136.9
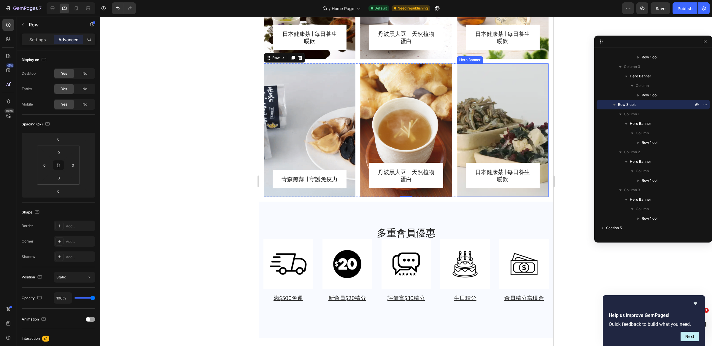
scroll to position [593, 0]
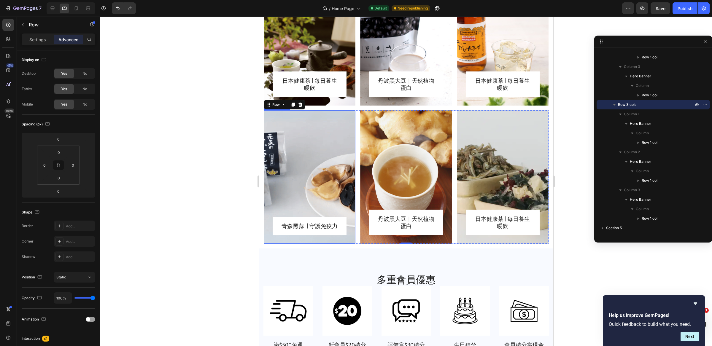
click at [319, 161] on div "Overlay" at bounding box center [309, 176] width 92 height 133
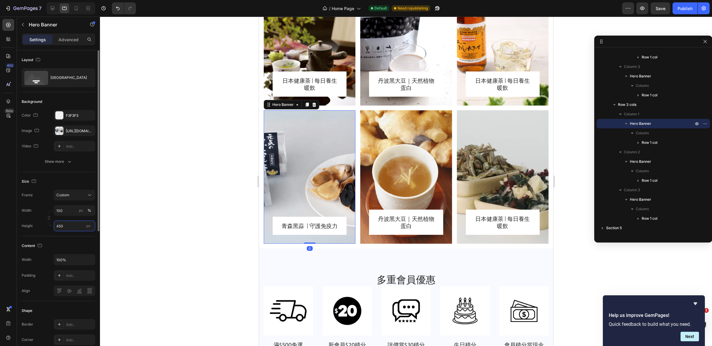
click at [64, 226] on input "450" at bounding box center [75, 226] width 42 height 11
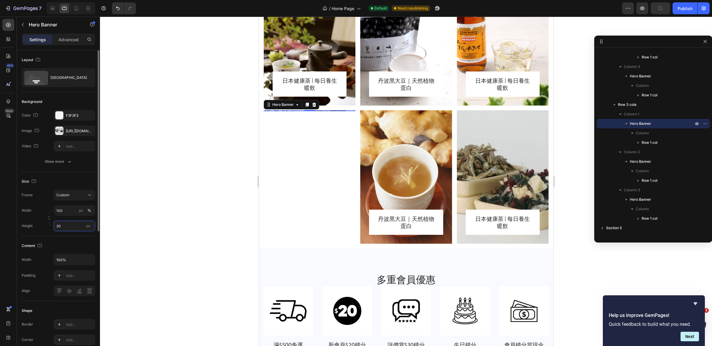
type input "300"
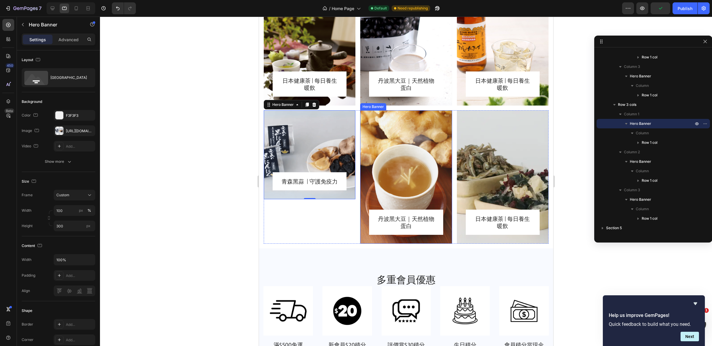
click at [397, 147] on div "Overlay" at bounding box center [406, 176] width 92 height 133
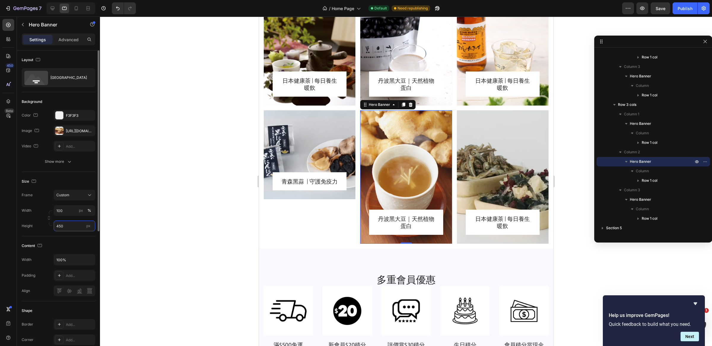
click at [69, 229] on input "450" at bounding box center [75, 226] width 42 height 11
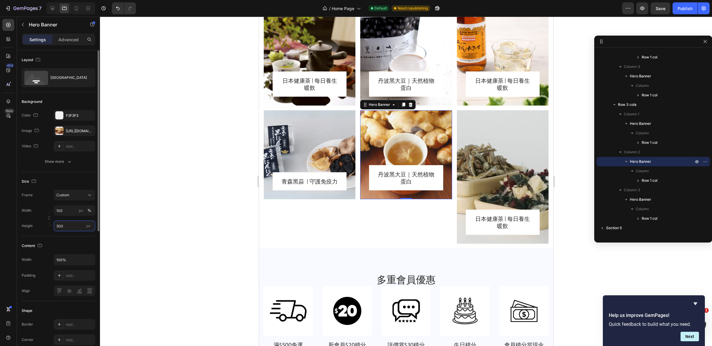
type input "300"
click at [509, 155] on div "Overlay" at bounding box center [502, 176] width 92 height 133
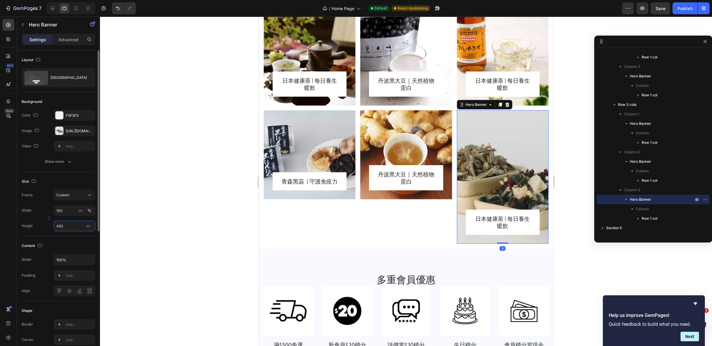
click at [67, 229] on input "450" at bounding box center [75, 226] width 42 height 11
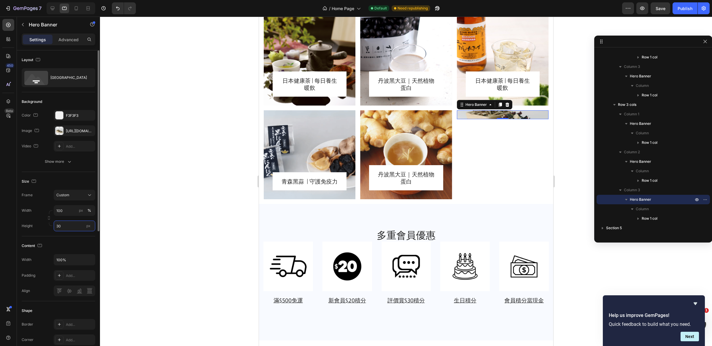
type input "300"
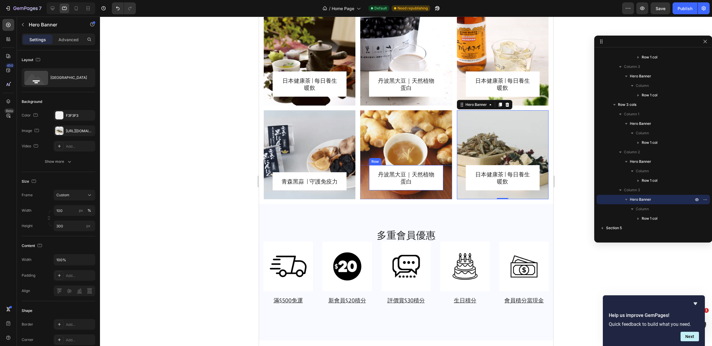
click at [383, 168] on div "丹波黑大豆｜天然植物蛋白 Heading Row" at bounding box center [406, 177] width 74 height 25
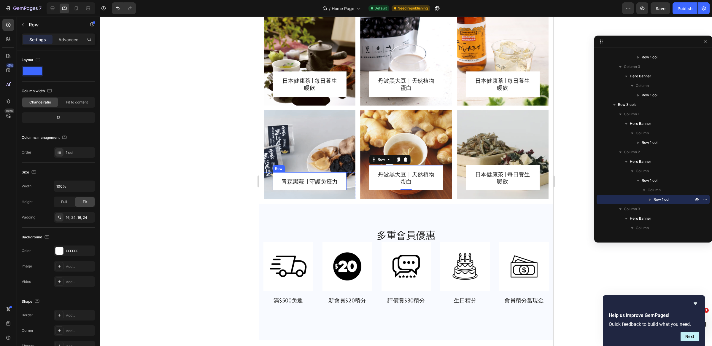
click at [340, 177] on div "青森黑蒜 | 守護免疫力 Heading Row" at bounding box center [309, 181] width 74 height 18
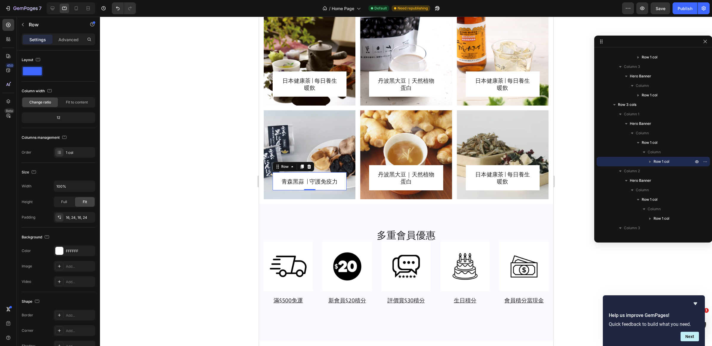
click at [566, 166] on div at bounding box center [406, 182] width 612 height 330
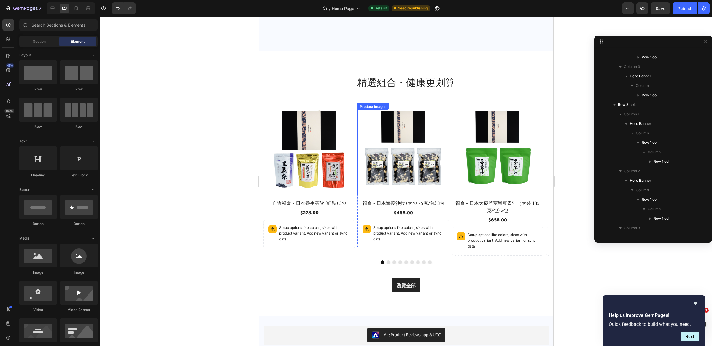
scroll to position [923, 0]
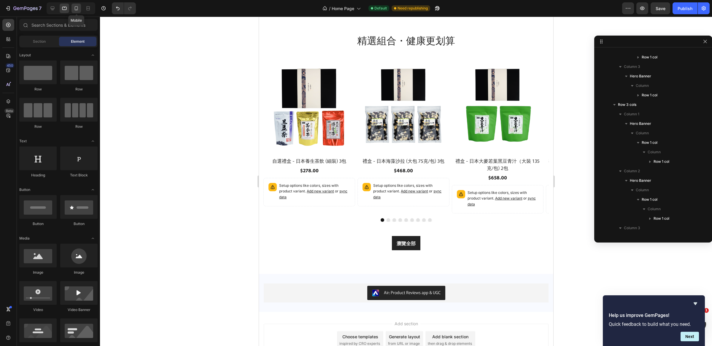
click at [79, 9] on icon at bounding box center [76, 8] width 6 height 6
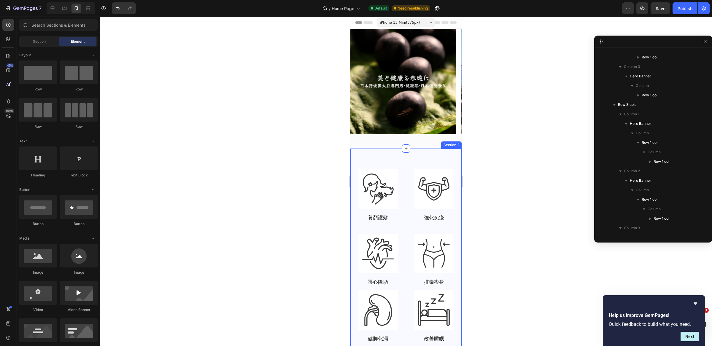
click at [404, 156] on div "Image 養顏護髮 Heading Image 強化免疫 Heading Image 護心降脂 Heading Image 排毒瘦身 Heading Row…" at bounding box center [405, 288] width 111 height 279
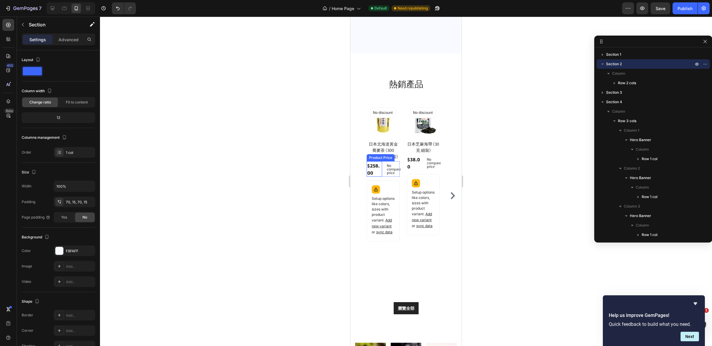
scroll to position [508, 0]
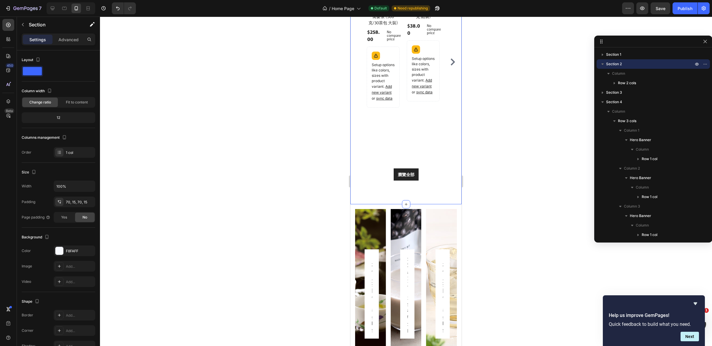
click at [421, 161] on div "熱銷產品 Heading Row Product Images No discount Not be displayed when published Pro…" at bounding box center [406, 62] width 102 height 237
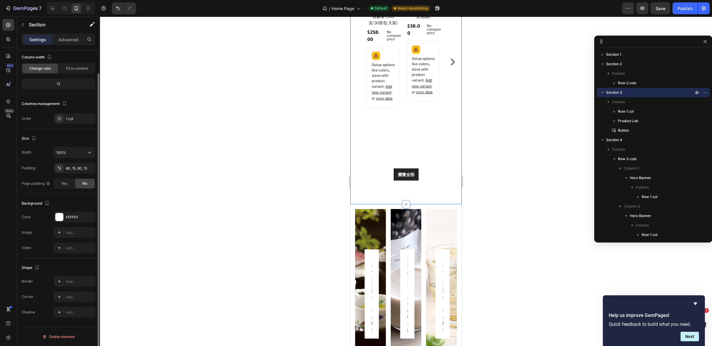
scroll to position [0, 0]
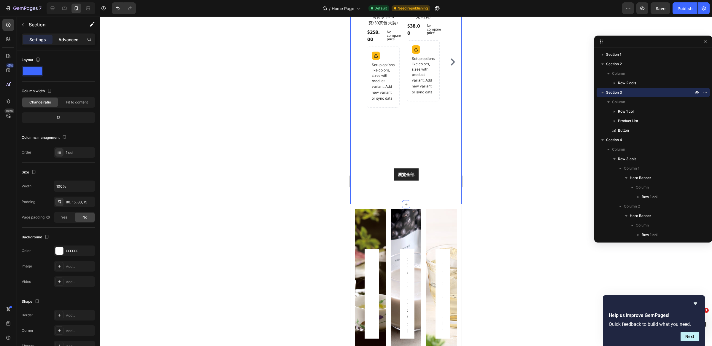
click at [67, 39] on p "Advanced" at bounding box center [68, 39] width 20 height 6
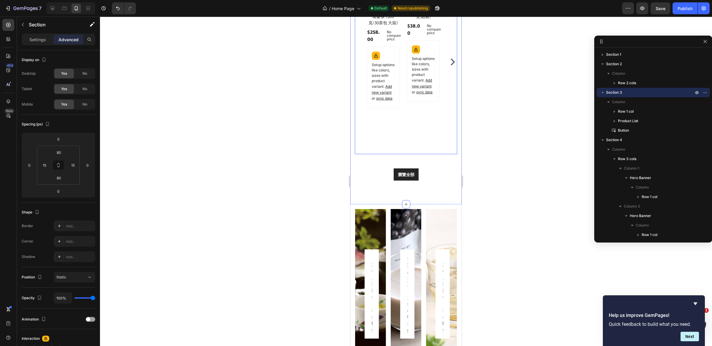
click at [386, 123] on div "Product Images No discount Not be displayed when published Product Badge Row 日本…" at bounding box center [383, 62] width 33 height 184
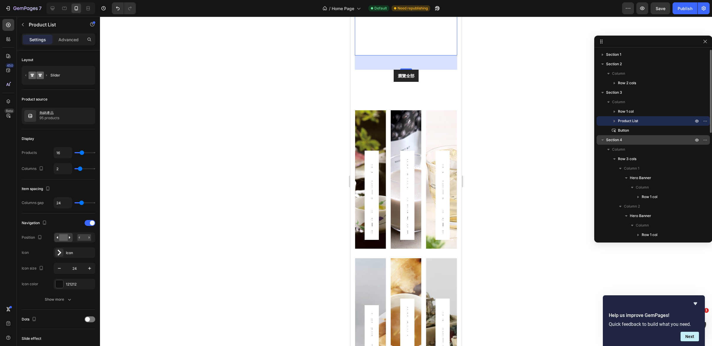
scroll to position [611, 0]
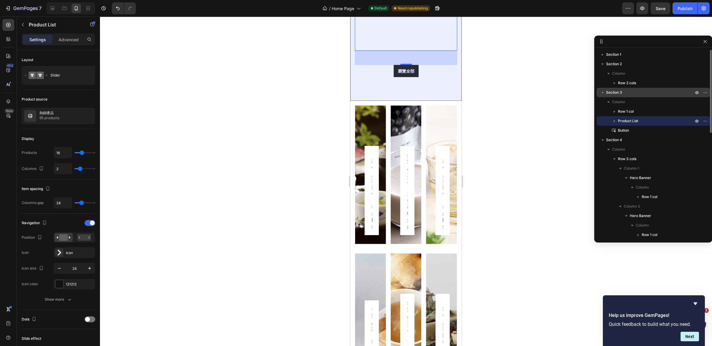
click at [604, 91] on icon "button" at bounding box center [602, 93] width 6 height 6
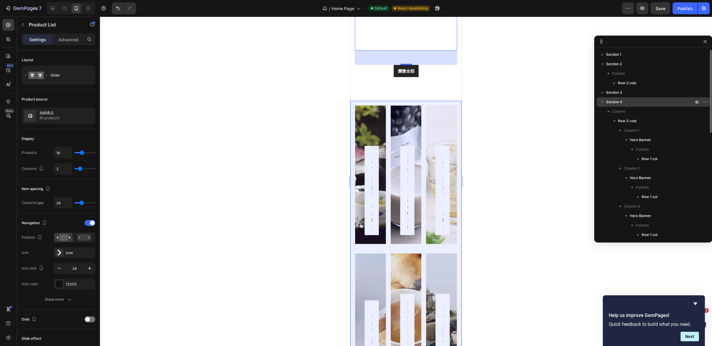
click at [609, 100] on span "Section 4" at bounding box center [614, 102] width 16 height 6
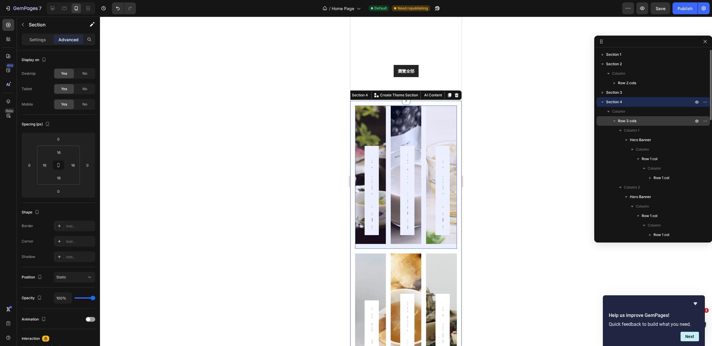
click at [630, 118] on span "Row 3 cols" at bounding box center [627, 121] width 18 height 6
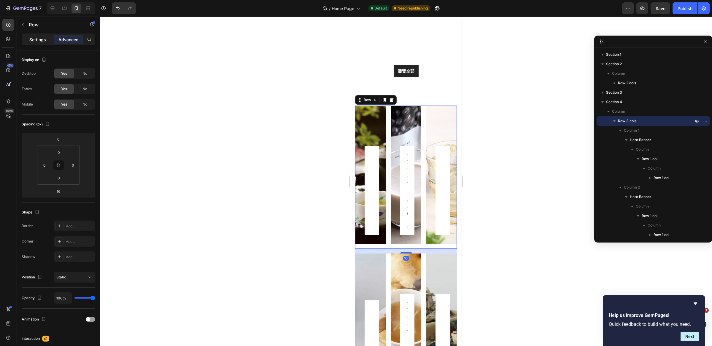
click at [30, 39] on p "Settings" at bounding box center [37, 39] width 17 height 6
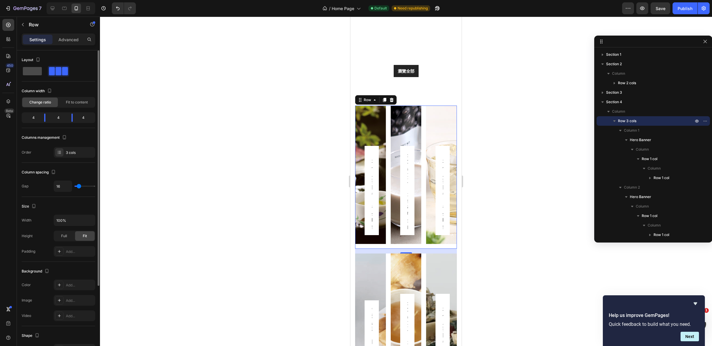
click at [35, 71] on span at bounding box center [32, 71] width 19 height 8
type input "0"
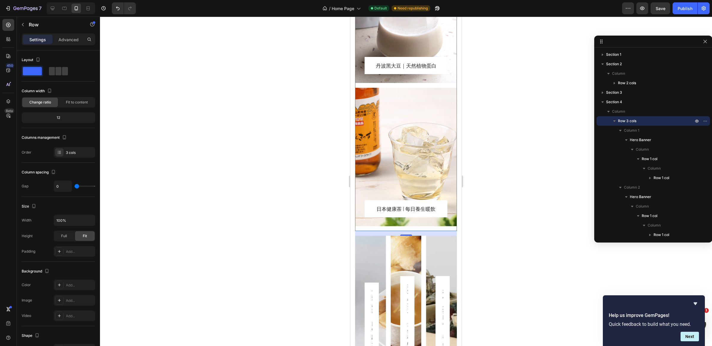
scroll to position [926, 0]
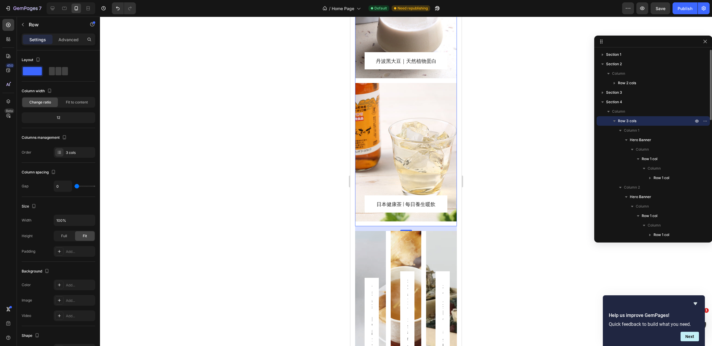
click at [613, 122] on icon "button" at bounding box center [614, 121] width 6 height 6
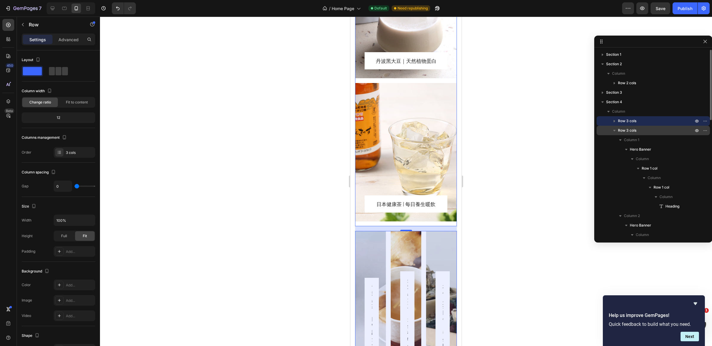
click at [623, 130] on span "Row 3 cols" at bounding box center [627, 131] width 18 height 6
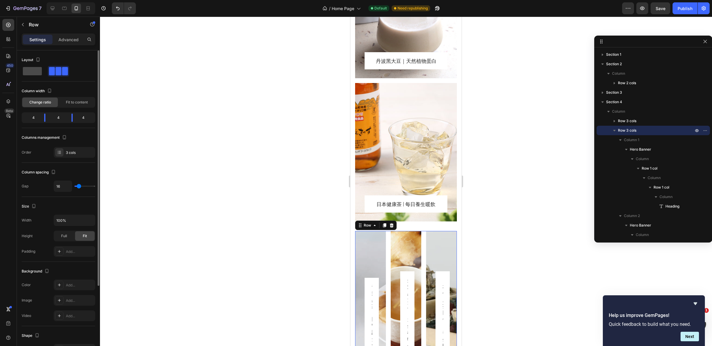
click at [31, 70] on span at bounding box center [32, 71] width 19 height 8
type input "0"
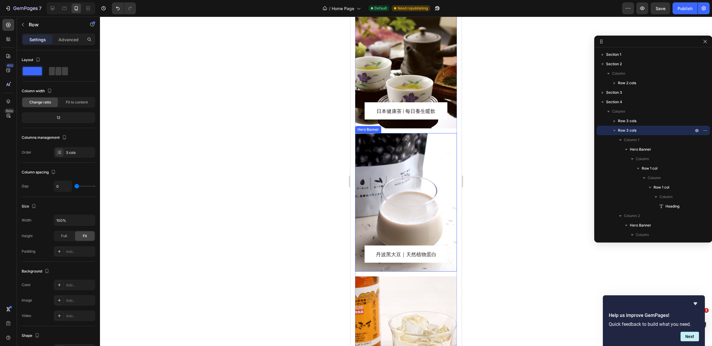
scroll to position [543, 0]
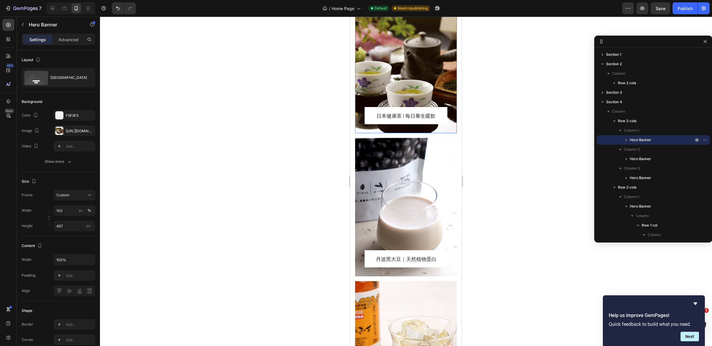
click at [413, 133] on div "Overlay" at bounding box center [406, 64] width 102 height 139
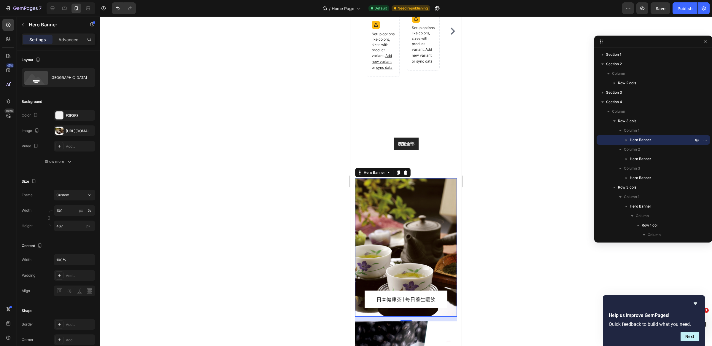
scroll to position [620, 0]
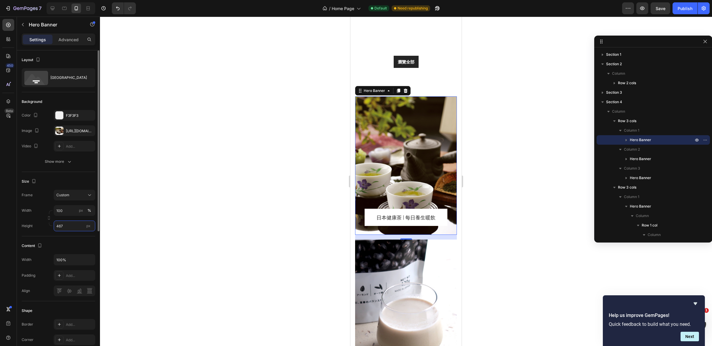
click at [70, 226] on input "467" at bounding box center [75, 226] width 42 height 11
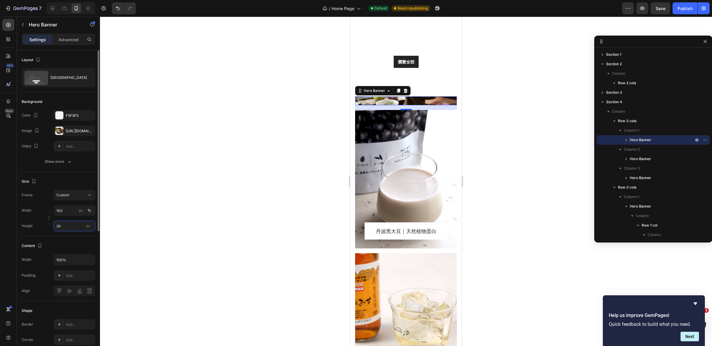
type input "300"
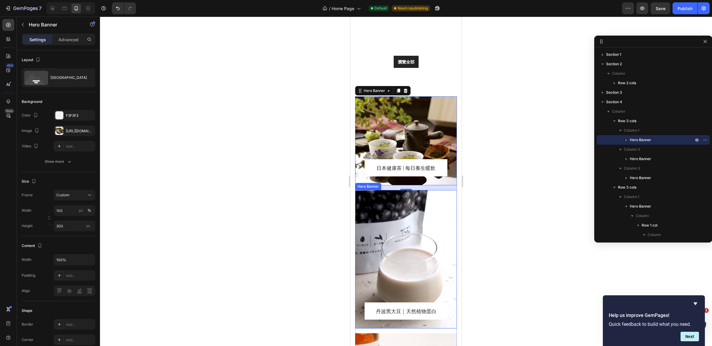
click at [407, 210] on div "Overlay" at bounding box center [406, 259] width 102 height 139
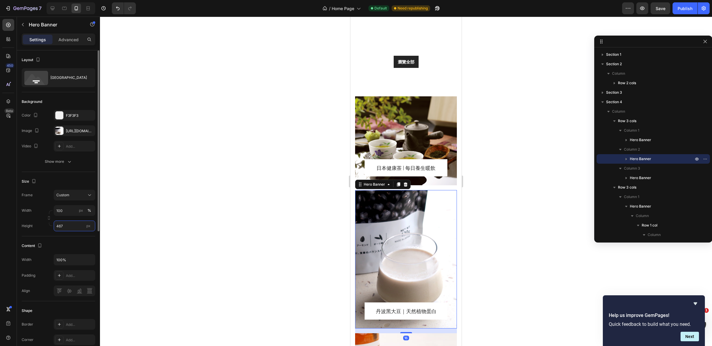
click at [73, 227] on input "467" at bounding box center [75, 226] width 42 height 11
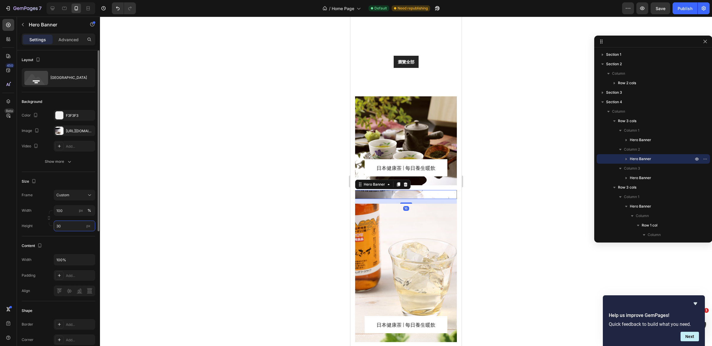
type input "300"
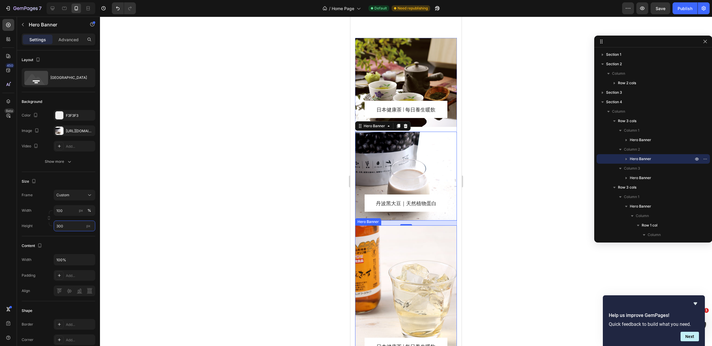
scroll to position [765, 0]
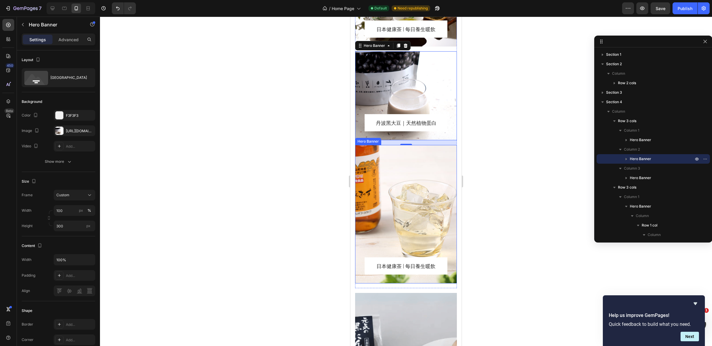
click at [406, 171] on div "Overlay" at bounding box center [406, 214] width 102 height 139
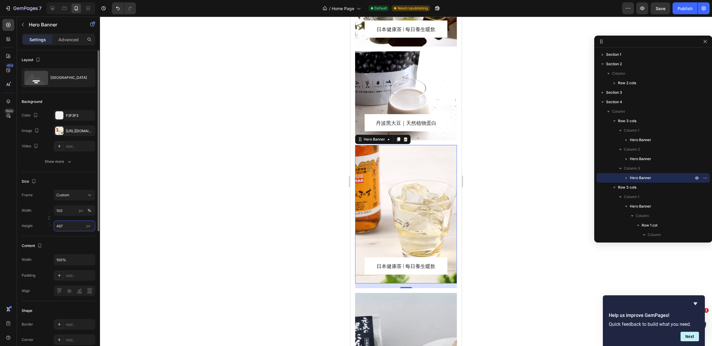
click at [67, 228] on input "467" at bounding box center [75, 226] width 42 height 11
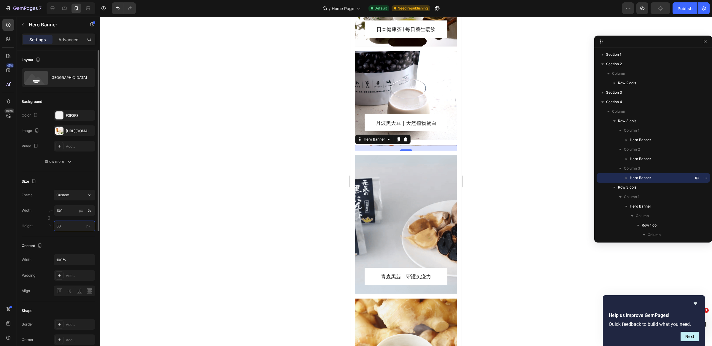
type input "300"
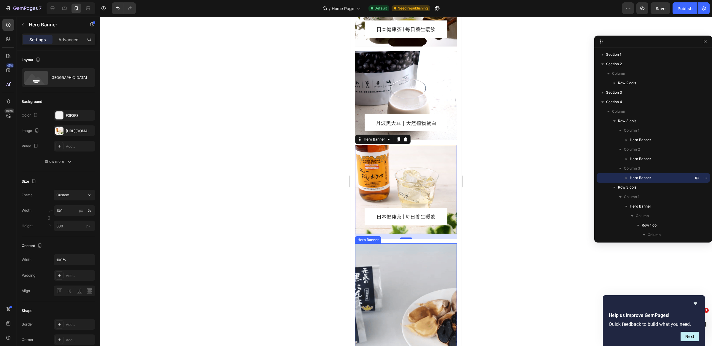
click at [408, 283] on div "Overlay" at bounding box center [406, 312] width 102 height 139
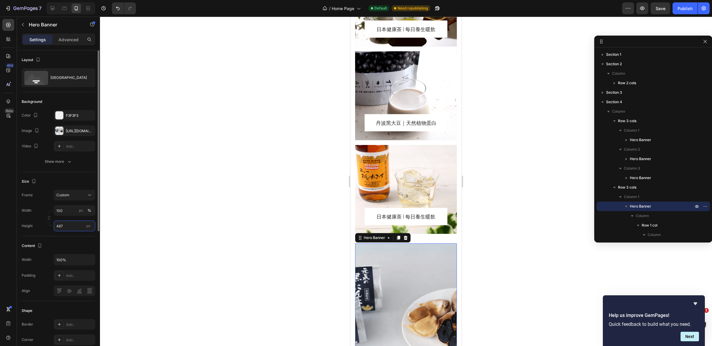
click at [70, 225] on input "467" at bounding box center [75, 226] width 42 height 11
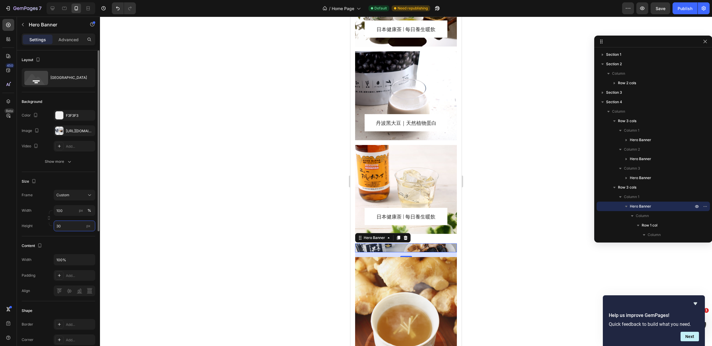
type input "300"
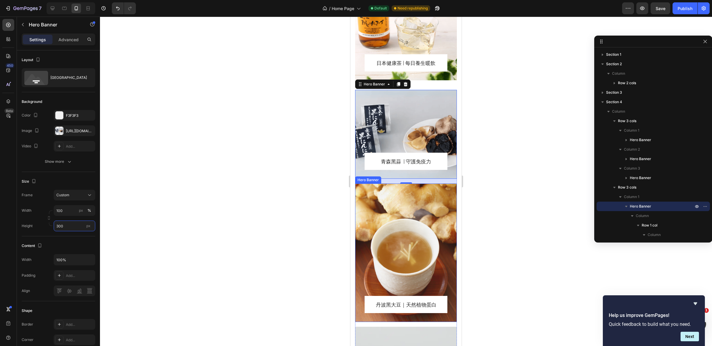
scroll to position [923, 0]
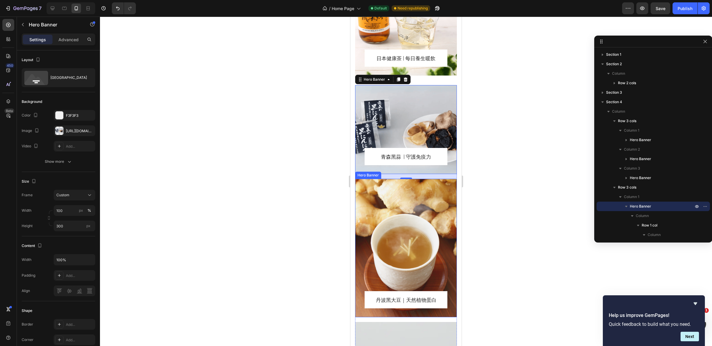
click at [423, 198] on div "Overlay" at bounding box center [406, 248] width 102 height 139
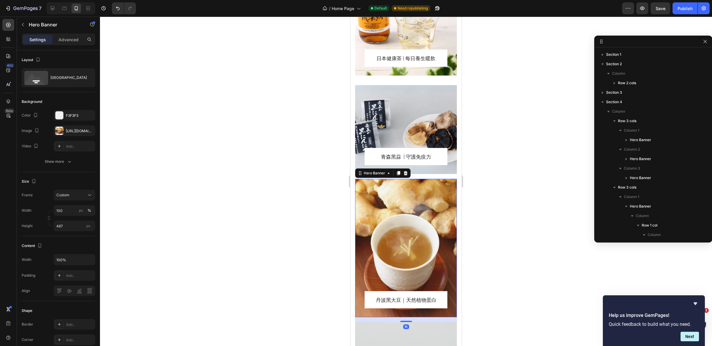
scroll to position [159, 0]
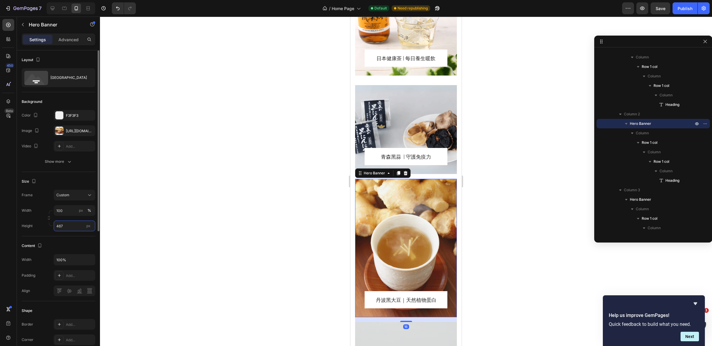
click at [68, 229] on input "467" at bounding box center [75, 226] width 42 height 11
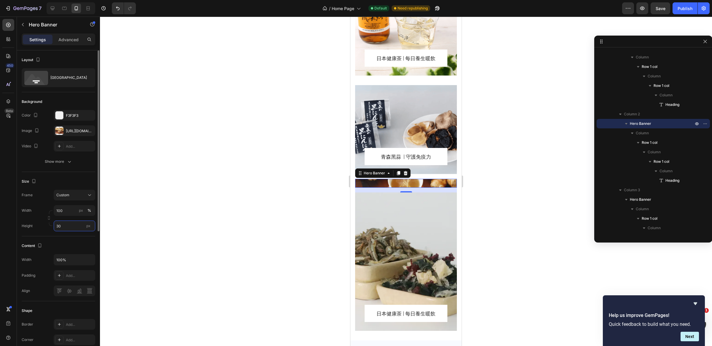
type input "300"
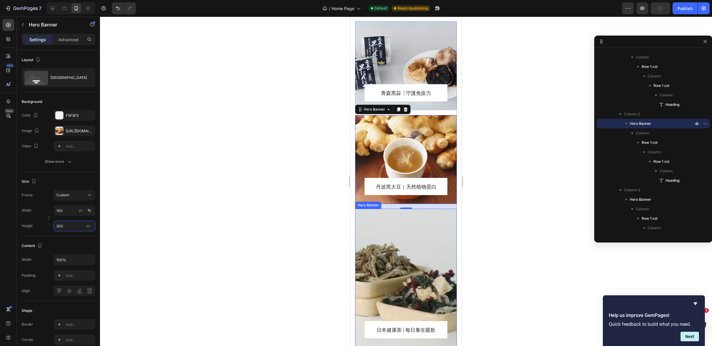
scroll to position [991, 0]
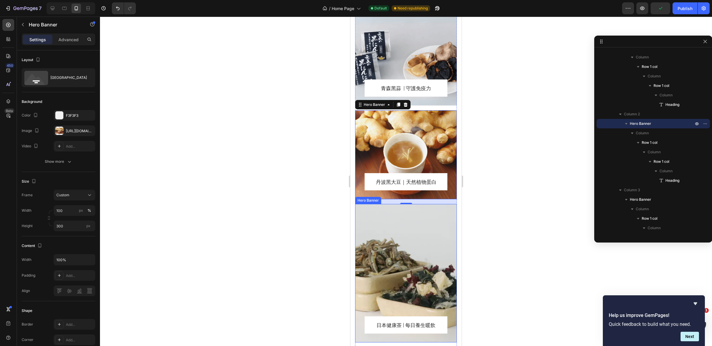
click at [425, 237] on div "Overlay" at bounding box center [406, 273] width 102 height 139
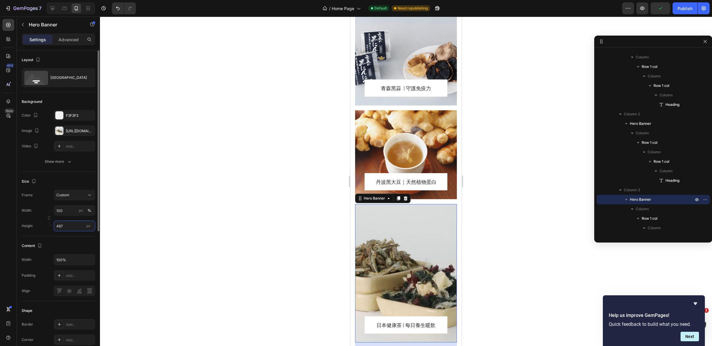
click at [75, 227] on input "467" at bounding box center [75, 226] width 42 height 11
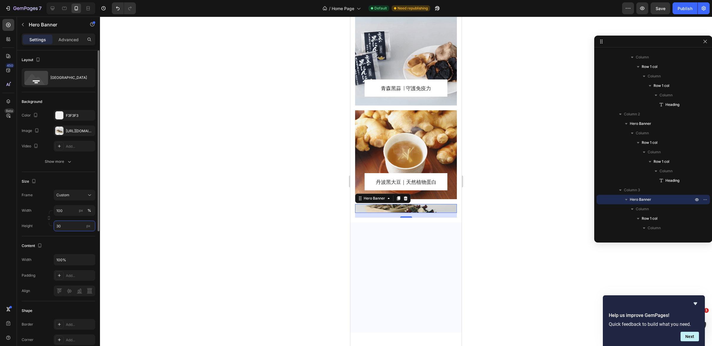
type input "300"
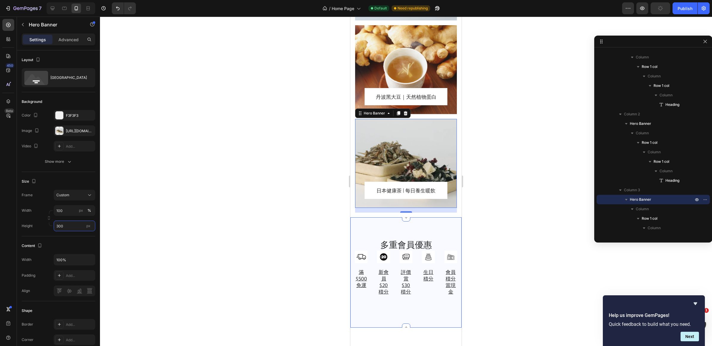
scroll to position [1158, 0]
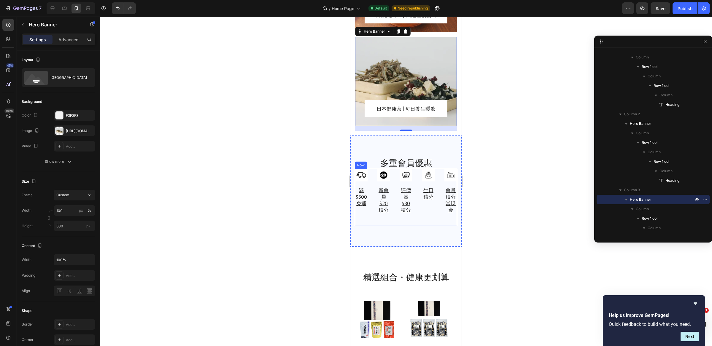
click at [424, 213] on div "Image 生日積分 Heading" at bounding box center [428, 198] width 13 height 58
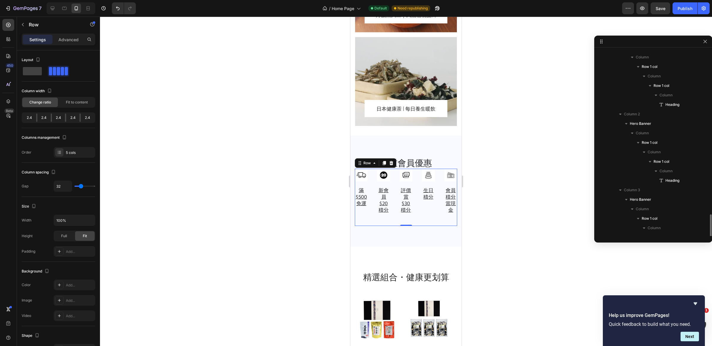
scroll to position [222, 0]
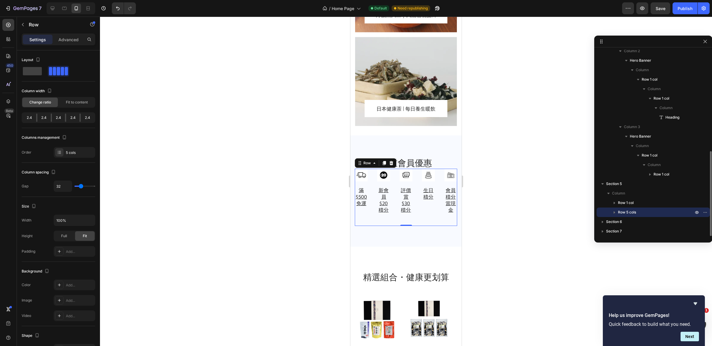
click at [615, 211] on icon "button" at bounding box center [614, 212] width 6 height 6
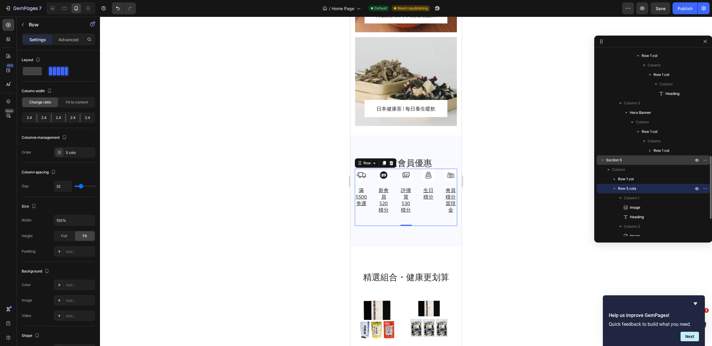
scroll to position [263, 0]
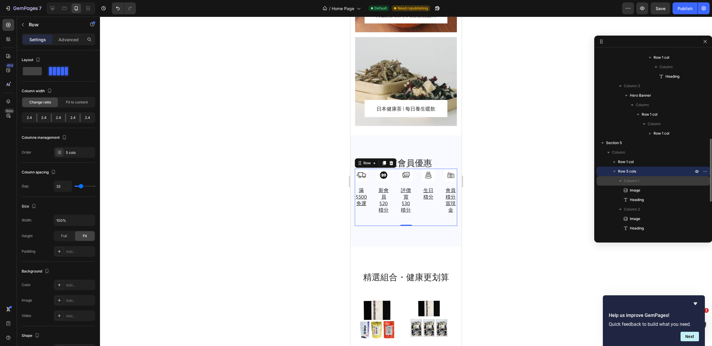
click at [652, 183] on p "Column 1" at bounding box center [659, 181] width 71 height 6
click at [644, 181] on p "Column 1" at bounding box center [659, 181] width 71 height 6
click at [659, 183] on p "Column 1" at bounding box center [659, 181] width 71 height 6
click at [650, 183] on p "Column 1" at bounding box center [659, 181] width 71 height 6
click at [645, 167] on div "Row 5 cols" at bounding box center [653, 171] width 109 height 9
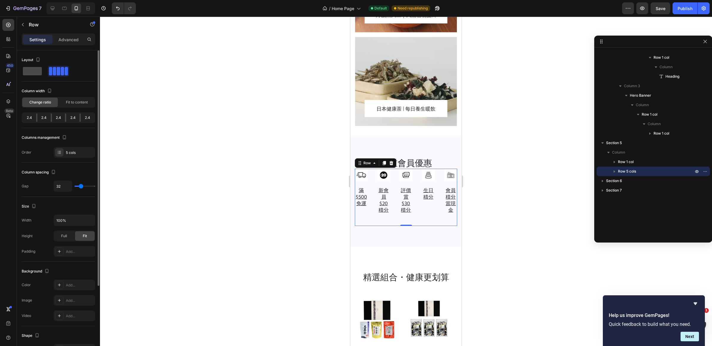
click at [38, 68] on span at bounding box center [32, 71] width 19 height 8
type input "0"
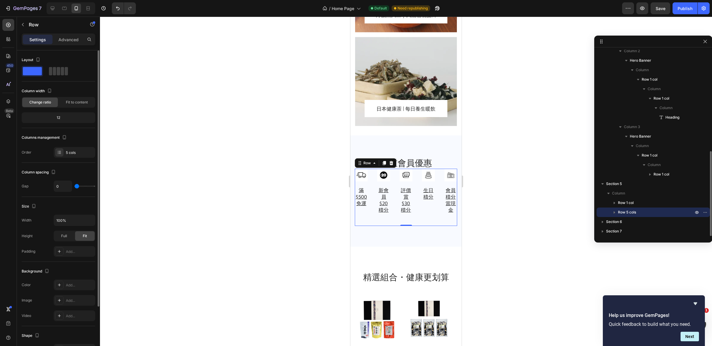
scroll to position [222, 0]
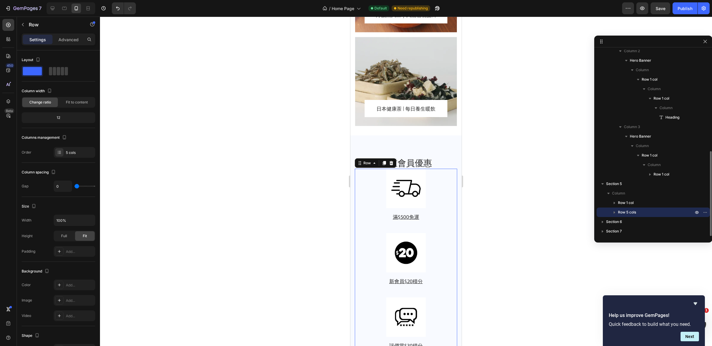
click at [615, 211] on icon "button" at bounding box center [614, 212] width 6 height 6
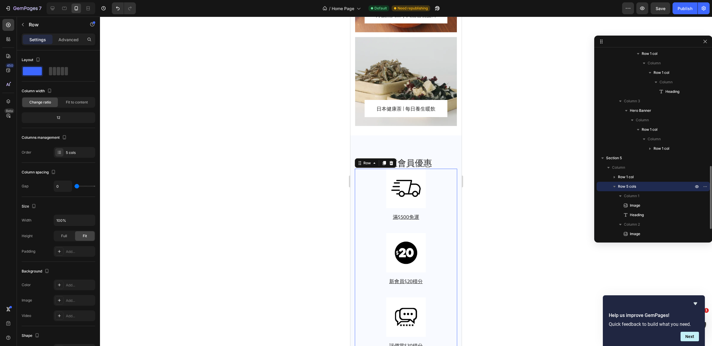
scroll to position [272, 0]
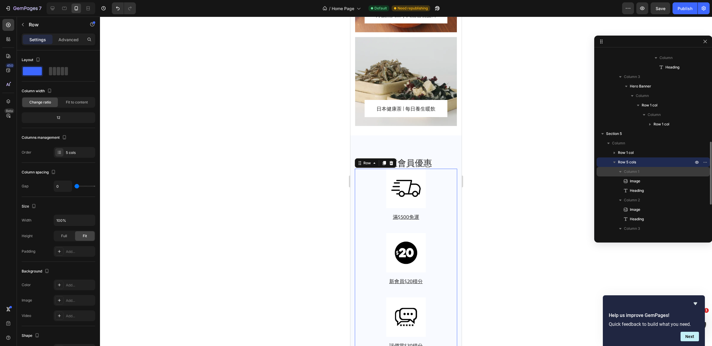
click at [660, 173] on p "Column 1" at bounding box center [659, 172] width 71 height 6
click at [640, 172] on p "Column 1" at bounding box center [659, 172] width 71 height 6
click at [631, 144] on p "Column" at bounding box center [653, 143] width 82 height 6
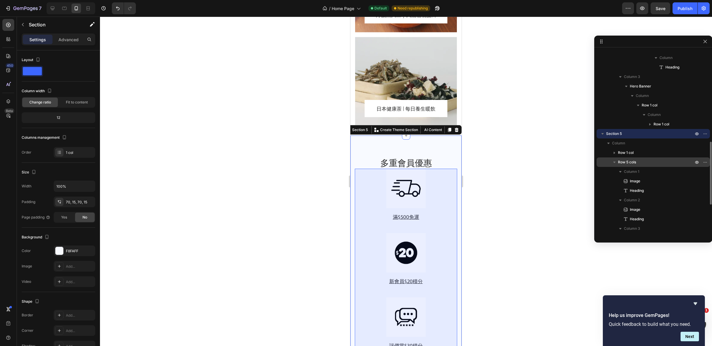
click at [644, 163] on p "Row 5 cols" at bounding box center [656, 162] width 77 height 6
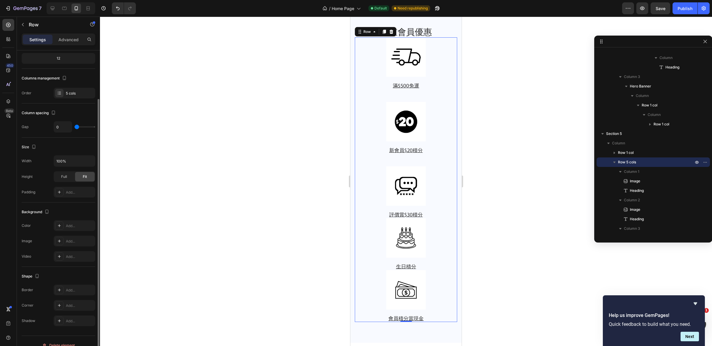
scroll to position [54, 0]
type input "22"
type input "39"
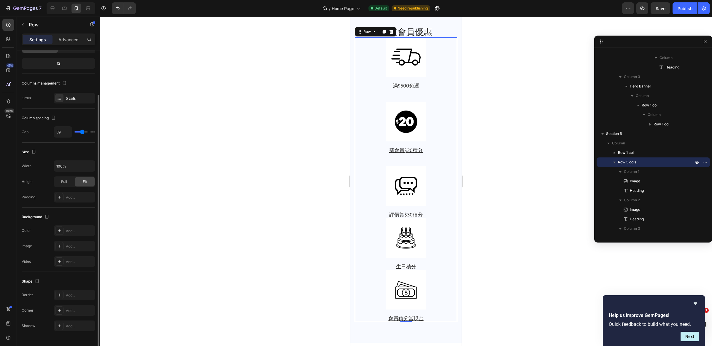
type input "48"
type input "50"
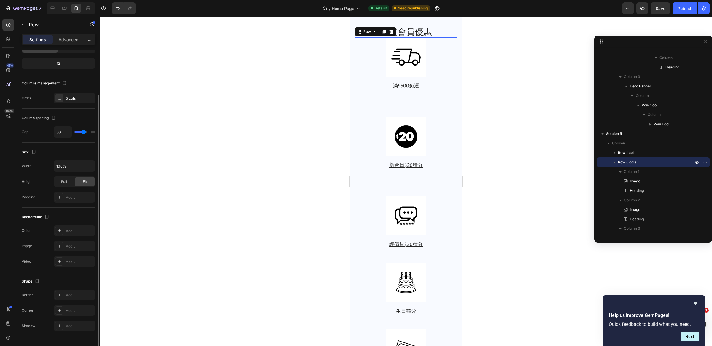
type input "50"
click at [83, 133] on input "range" at bounding box center [84, 131] width 21 height 1
type input "0"
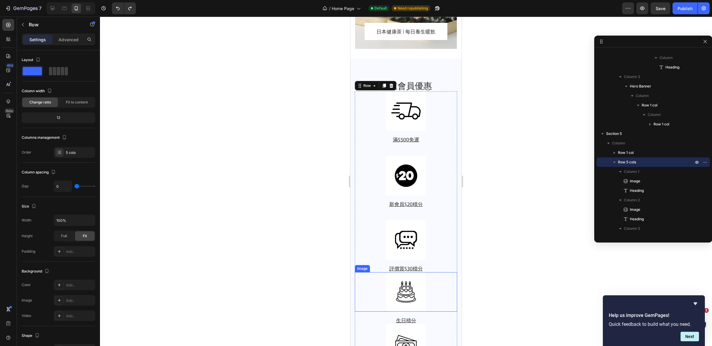
scroll to position [1226, 0]
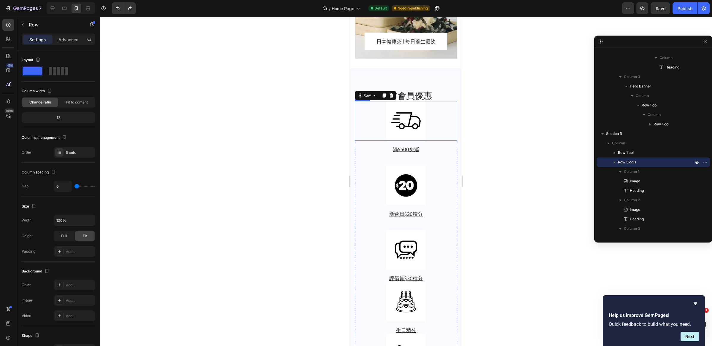
click at [435, 118] on link at bounding box center [406, 120] width 102 height 39
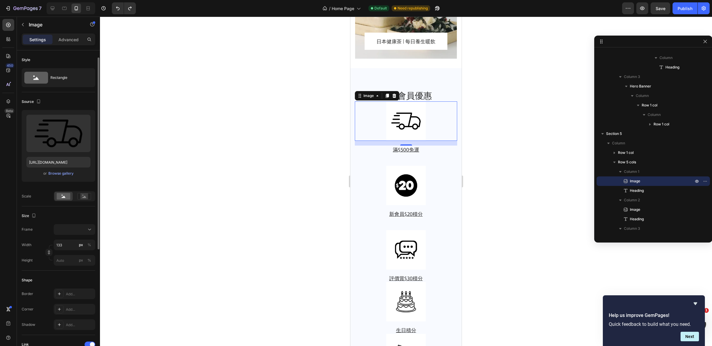
scroll to position [4, 0]
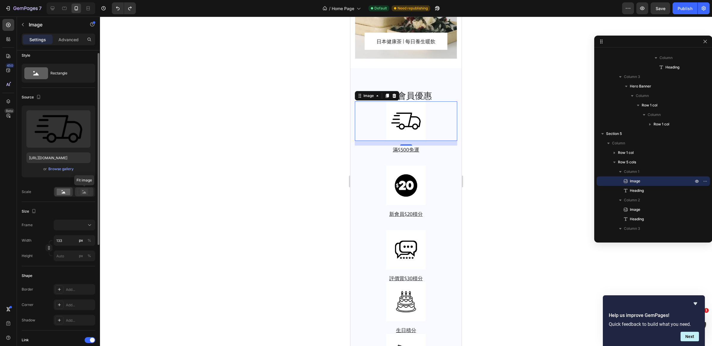
click at [81, 193] on rect at bounding box center [84, 192] width 8 height 6
click at [70, 193] on div at bounding box center [63, 191] width 18 height 9
click at [90, 226] on icon at bounding box center [90, 225] width 6 height 6
click at [49, 213] on div "Size" at bounding box center [59, 211] width 74 height 9
click at [88, 238] on div "%" at bounding box center [89, 240] width 4 height 5
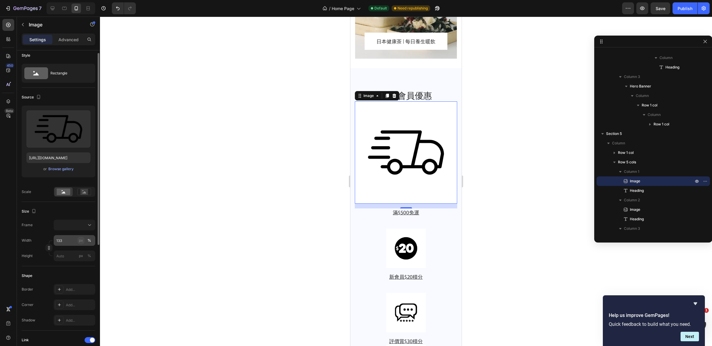
click at [82, 241] on div "px" at bounding box center [81, 240] width 4 height 5
type input "133"
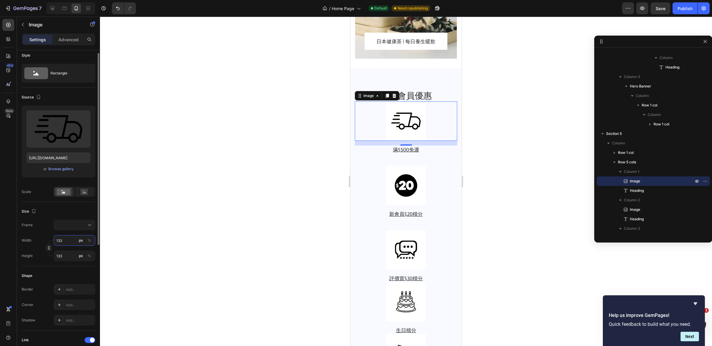
type input "1"
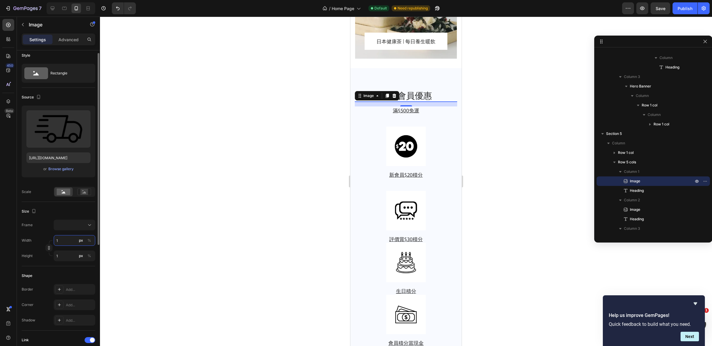
type input "10"
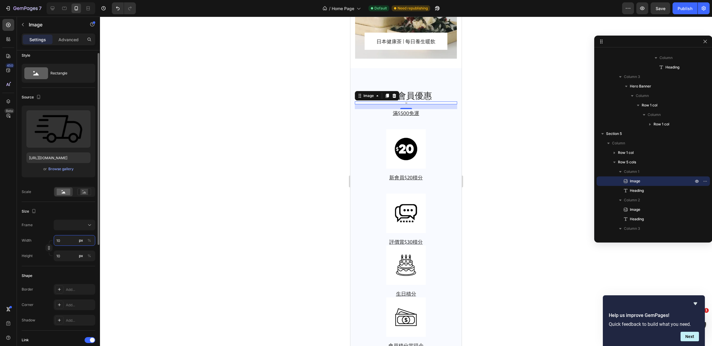
type input "100"
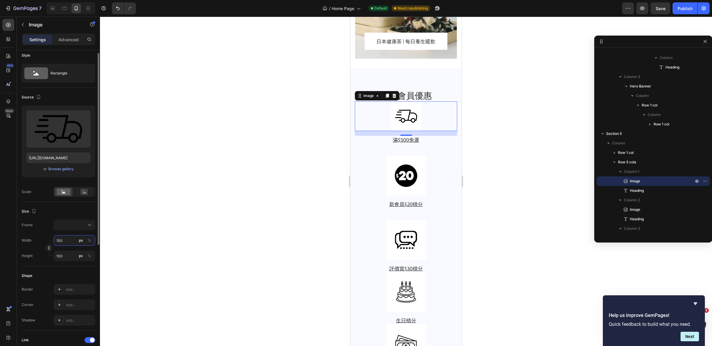
type input "100"
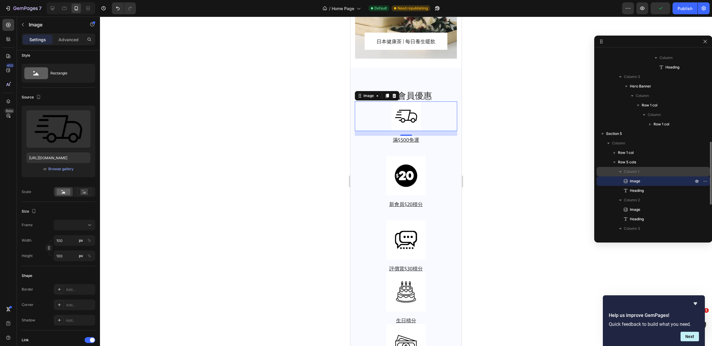
click at [647, 172] on p "Column 1" at bounding box center [659, 172] width 71 height 6
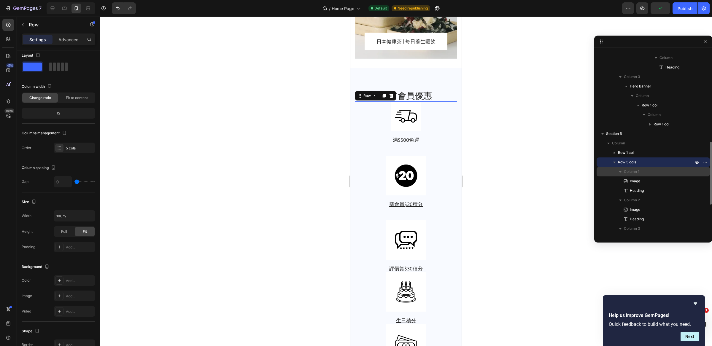
scroll to position [0, 0]
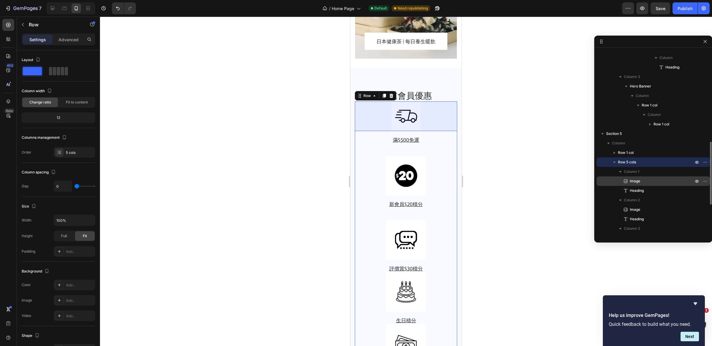
click at [645, 178] on p "Image" at bounding box center [655, 181] width 65 height 6
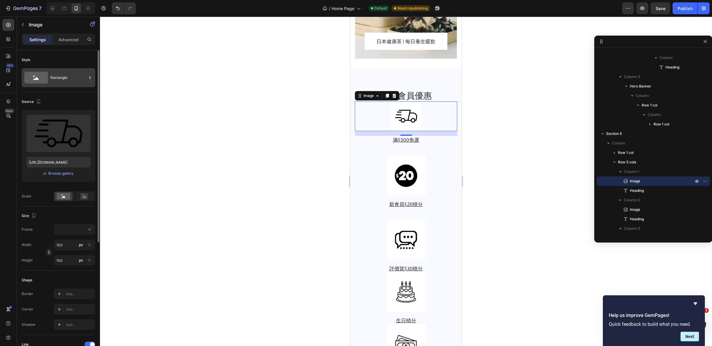
click at [79, 78] on div "Rectangle" at bounding box center [68, 78] width 36 height 14
